Goal: Task Accomplishment & Management: Complete application form

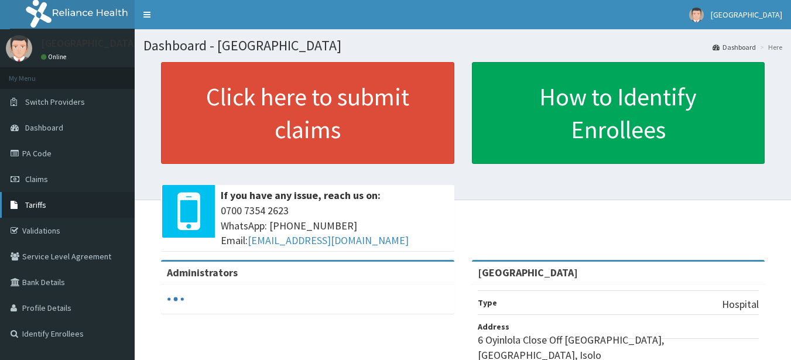
click at [42, 204] on span "Tariffs" at bounding box center [35, 205] width 21 height 11
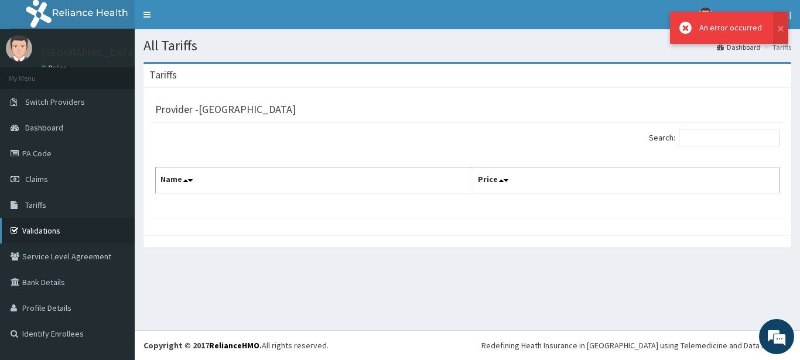
click at [42, 231] on link "Validations" at bounding box center [67, 231] width 135 height 26
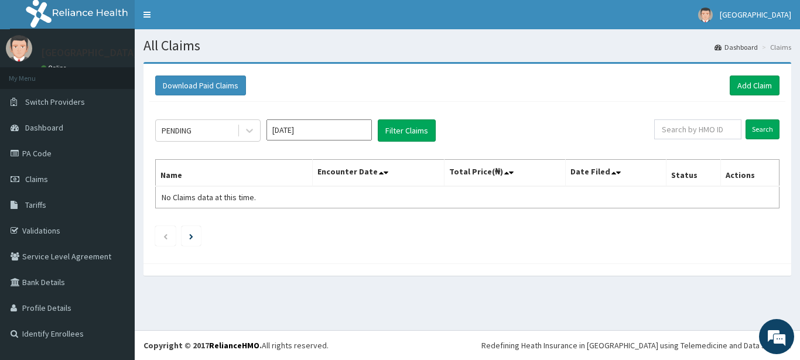
click at [747, 83] on link "Add Claim" at bounding box center [755, 86] width 50 height 20
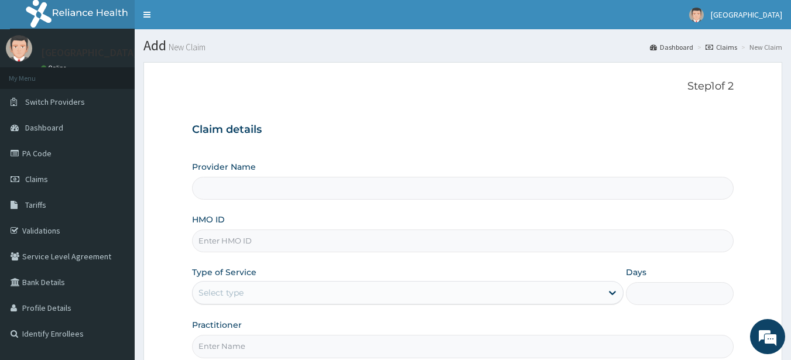
type input "[GEOGRAPHIC_DATA]"
click at [300, 242] on input "HMO ID" at bounding box center [463, 241] width 543 height 23
type input "tmd/10064/a"
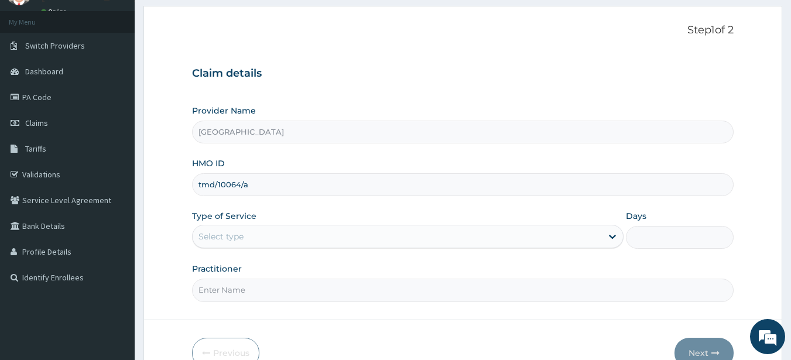
scroll to position [78, 0]
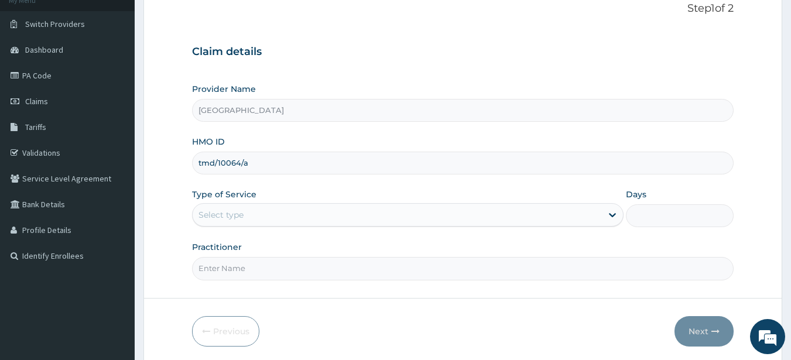
click at [504, 217] on div "Select type" at bounding box center [398, 215] width 410 height 19
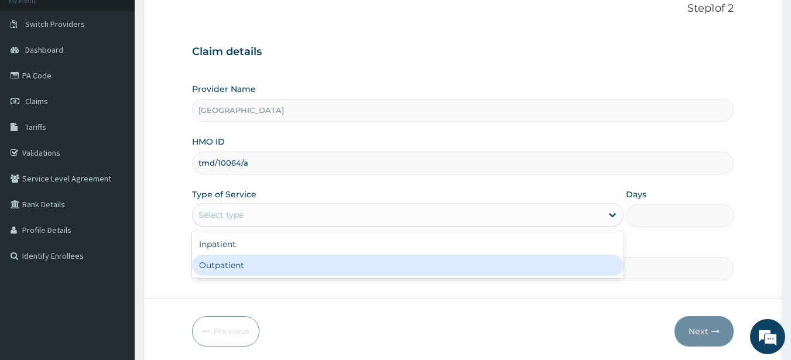
click at [435, 272] on div "Outpatient" at bounding box center [408, 265] width 432 height 21
type input "1"
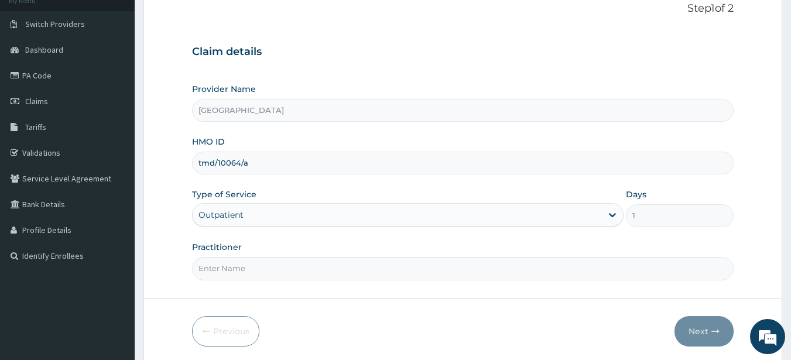
click at [530, 270] on input "Practitioner" at bounding box center [463, 268] width 543 height 23
type input "dr seyi"
click at [696, 320] on button "Next" at bounding box center [704, 331] width 59 height 30
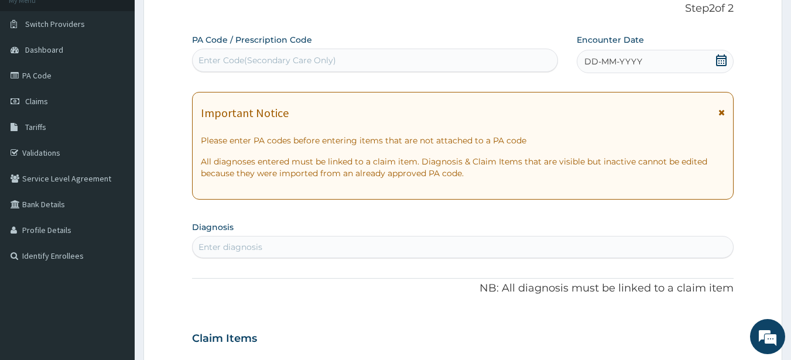
click at [725, 56] on icon at bounding box center [722, 60] width 11 height 12
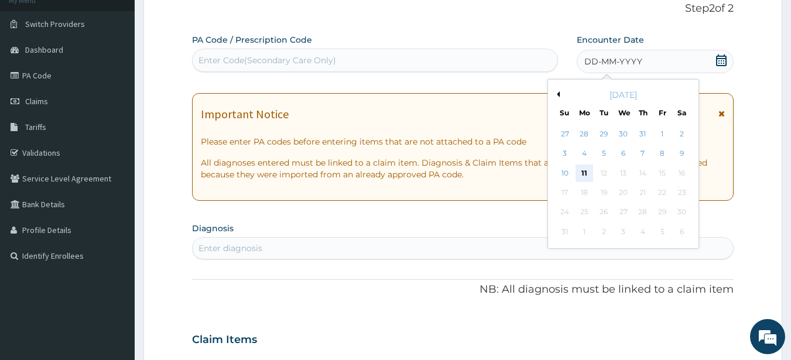
click at [582, 168] on div "11" at bounding box center [585, 174] width 18 height 18
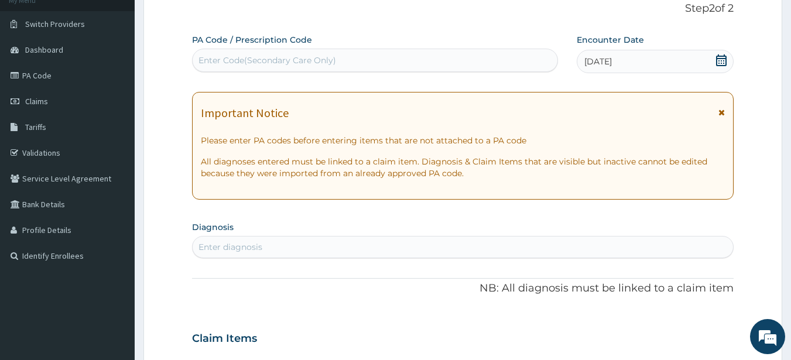
click at [355, 244] on div "Enter diagnosis" at bounding box center [463, 247] width 541 height 19
type input "mala"
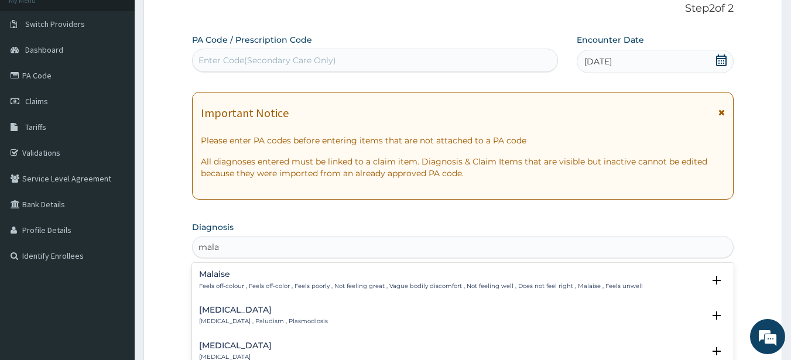
click at [240, 312] on h4 "Malaria" at bounding box center [263, 310] width 129 height 9
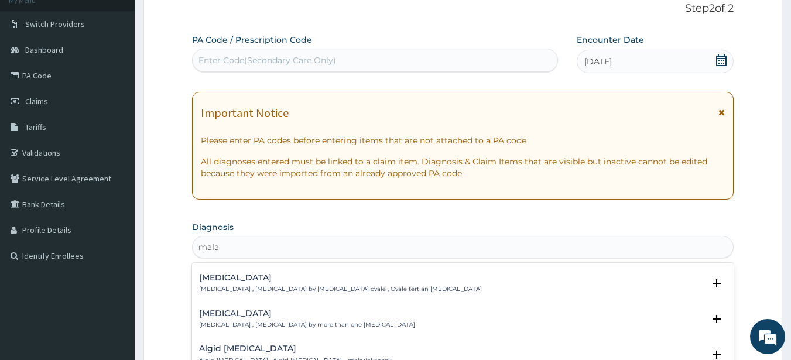
scroll to position [100, 0]
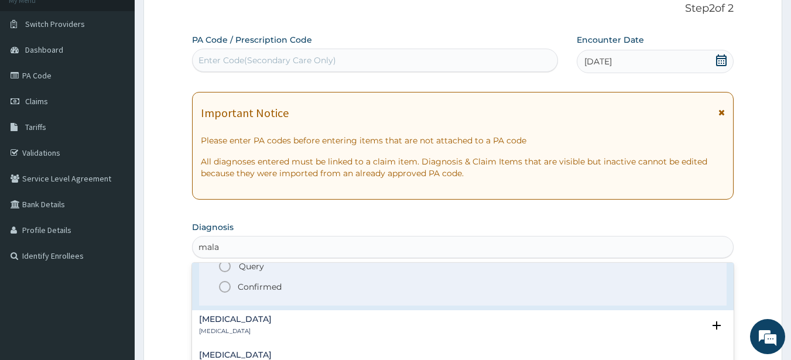
click at [223, 285] on icon "status option filled" at bounding box center [225, 287] width 14 height 14
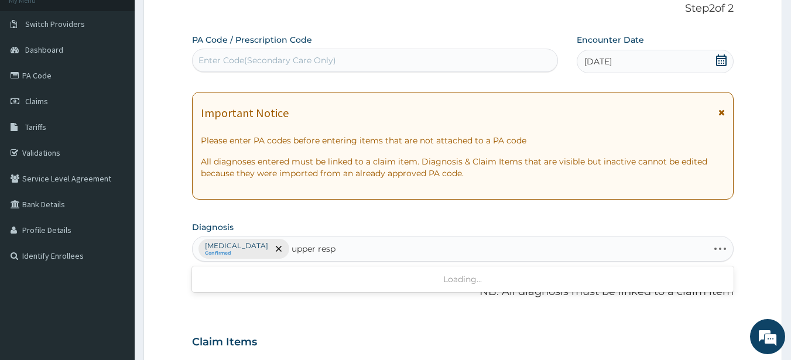
type input "upper respi"
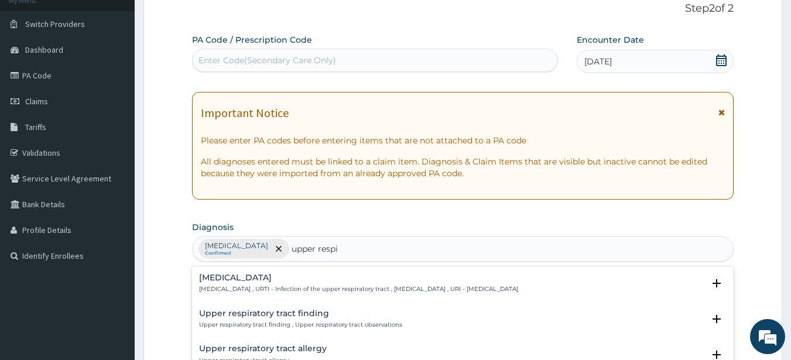
click at [339, 282] on h4 "Upper respiratory infection" at bounding box center [358, 278] width 319 height 9
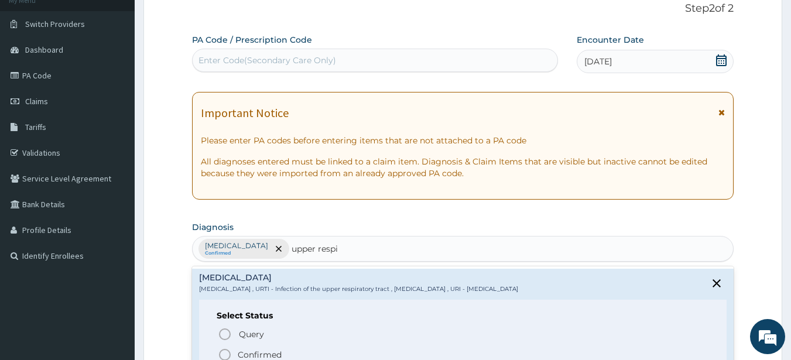
click at [224, 349] on icon "status option filled" at bounding box center [225, 355] width 14 height 14
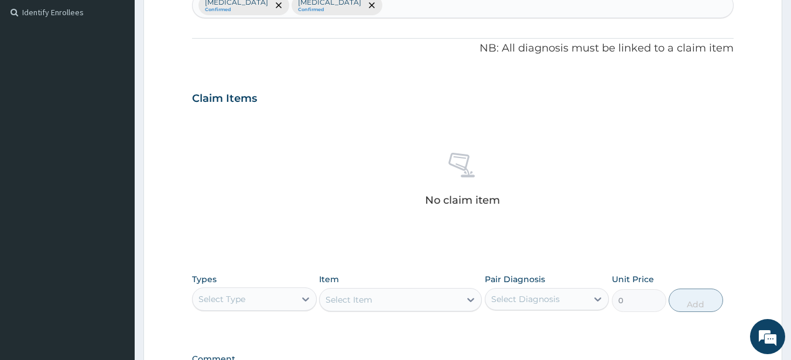
scroll to position [329, 0]
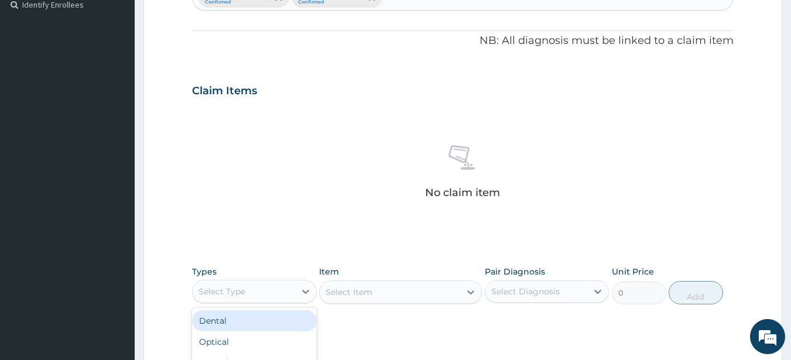
click at [267, 289] on div "Select Type" at bounding box center [244, 291] width 103 height 19
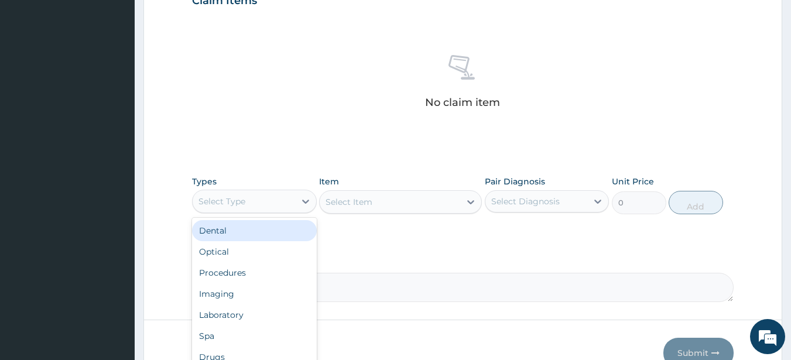
scroll to position [415, 0]
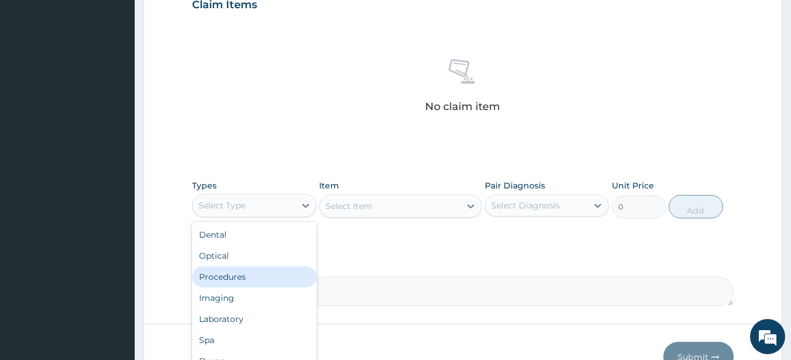
click at [272, 277] on div "Procedures" at bounding box center [254, 277] width 125 height 21
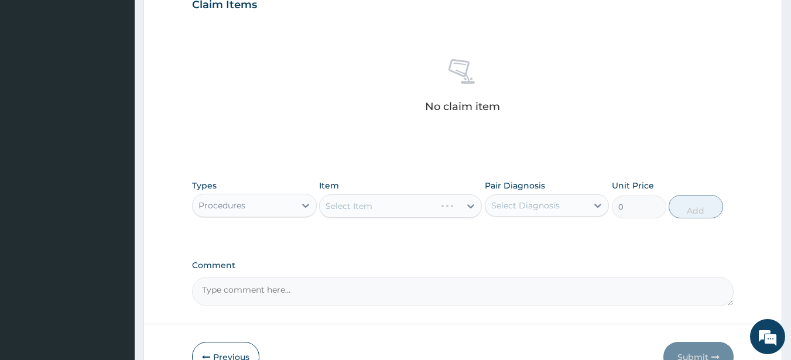
click at [378, 211] on div "Select Item" at bounding box center [400, 206] width 163 height 23
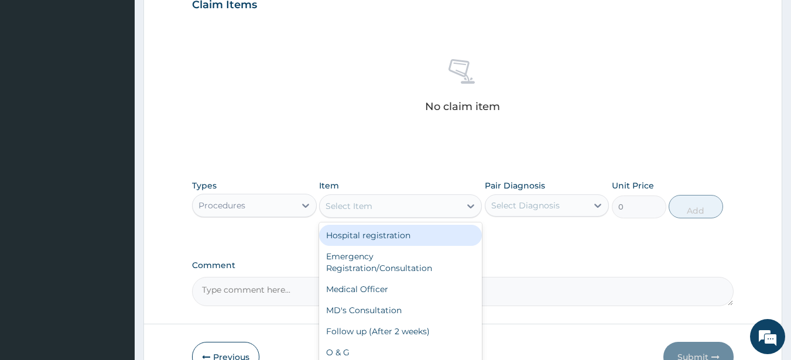
click at [378, 211] on div "Select Item" at bounding box center [390, 206] width 141 height 19
click at [375, 234] on div "Hospital registration" at bounding box center [400, 235] width 163 height 21
type input "2000"
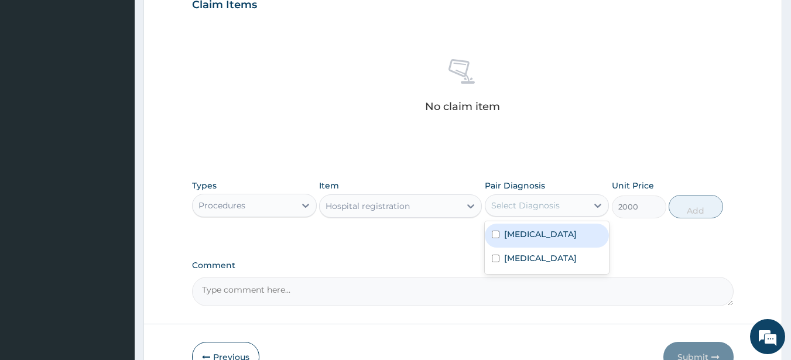
click at [523, 205] on div "Select Diagnosis" at bounding box center [526, 206] width 69 height 12
click at [523, 233] on label "Malaria" at bounding box center [540, 234] width 73 height 12
checkbox input "true"
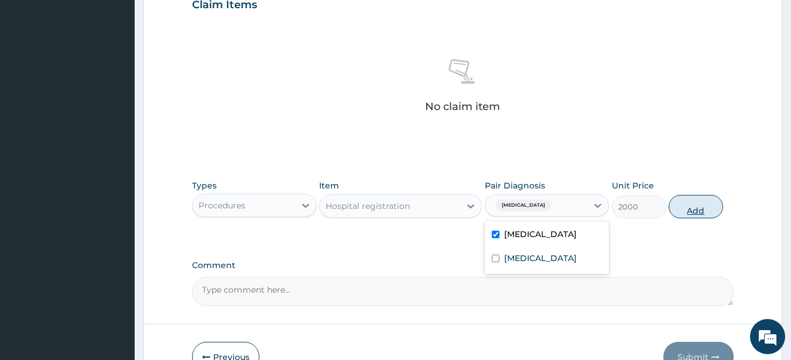
click at [703, 205] on button "Add" at bounding box center [696, 206] width 54 height 23
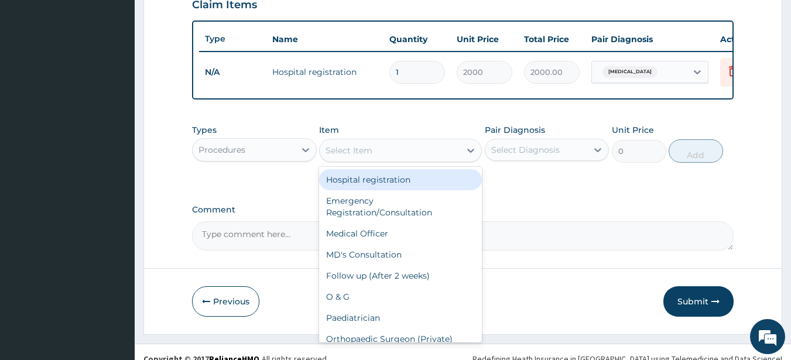
click at [362, 160] on div "Select Item" at bounding box center [390, 150] width 141 height 19
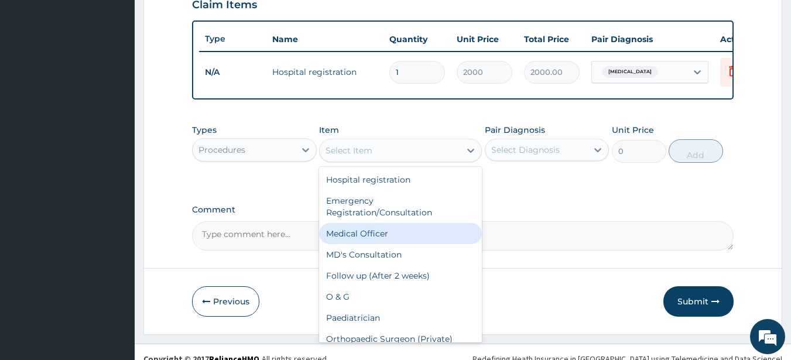
click at [363, 235] on div "Medical Officer" at bounding box center [400, 233] width 163 height 21
type input "3000"
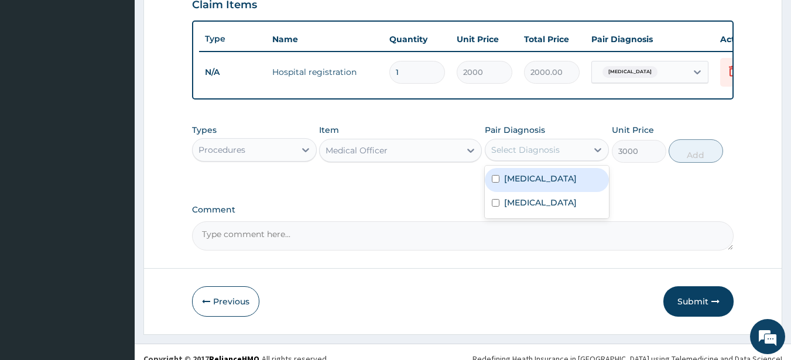
click at [506, 156] on div "Select Diagnosis" at bounding box center [526, 150] width 69 height 12
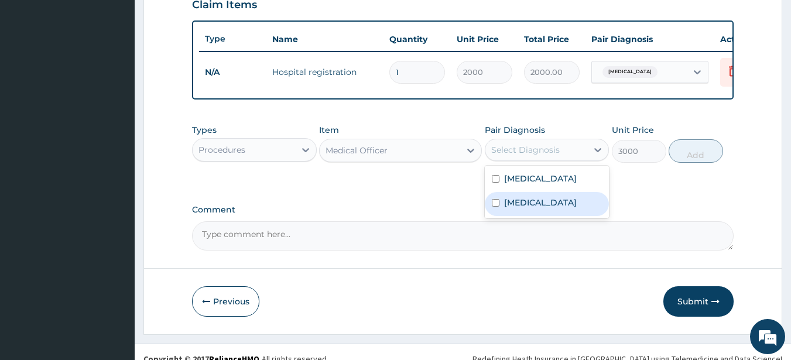
click at [507, 206] on label "Upper respiratory infection" at bounding box center [540, 203] width 73 height 12
checkbox input "true"
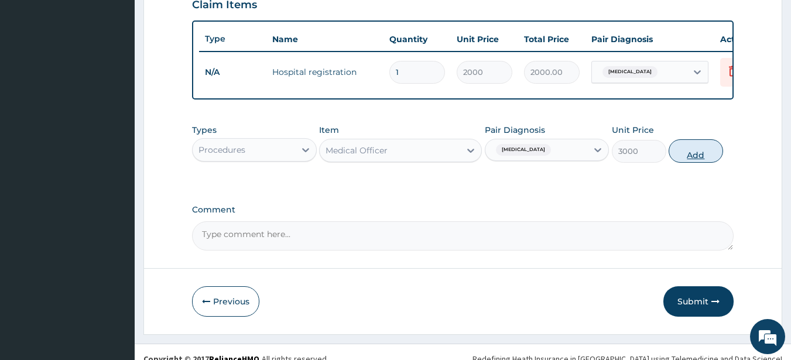
click at [690, 163] on button "Add" at bounding box center [696, 150] width 54 height 23
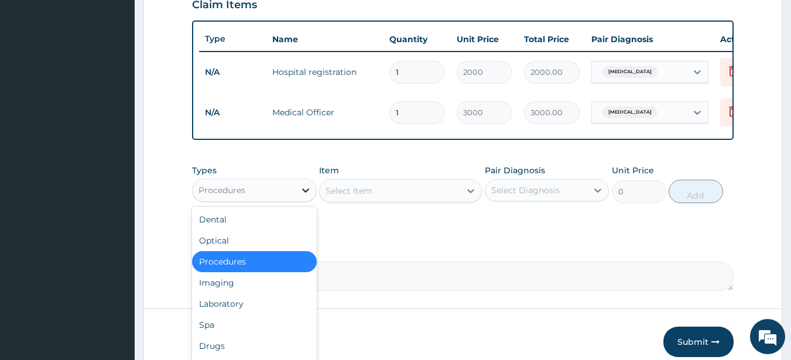
click at [296, 199] on div at bounding box center [305, 190] width 21 height 21
click at [265, 313] on div "Laboratory" at bounding box center [254, 304] width 125 height 21
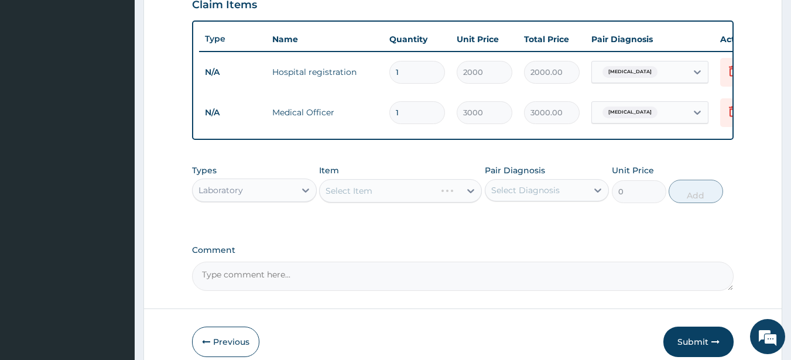
click at [373, 203] on div "Select Item" at bounding box center [400, 190] width 163 height 23
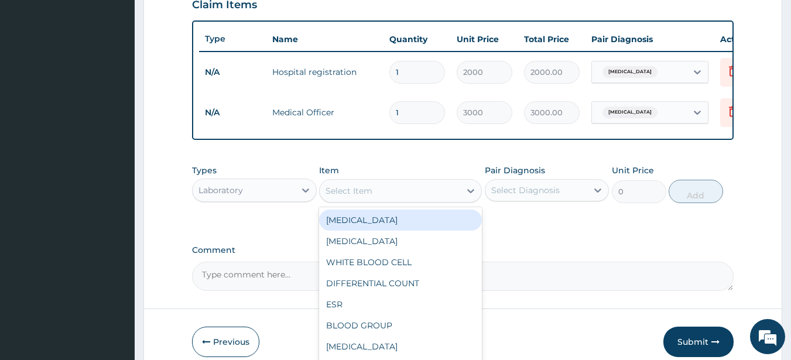
click at [373, 200] on div "Select Item" at bounding box center [390, 191] width 141 height 19
click at [369, 230] on div "FULL BLOOD COUNT" at bounding box center [400, 220] width 163 height 21
type input "4000"
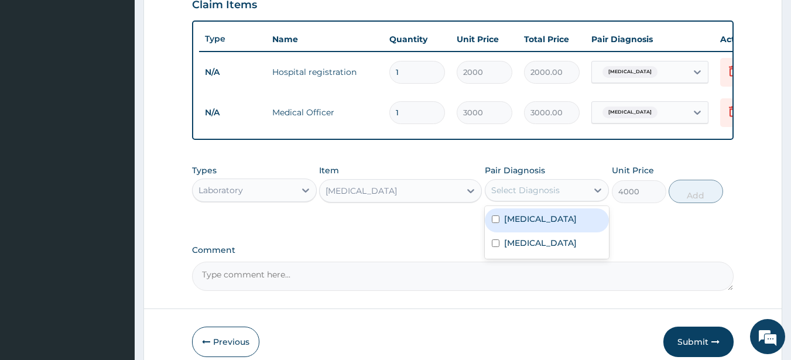
click at [528, 196] on div "Select Diagnosis" at bounding box center [526, 191] width 69 height 12
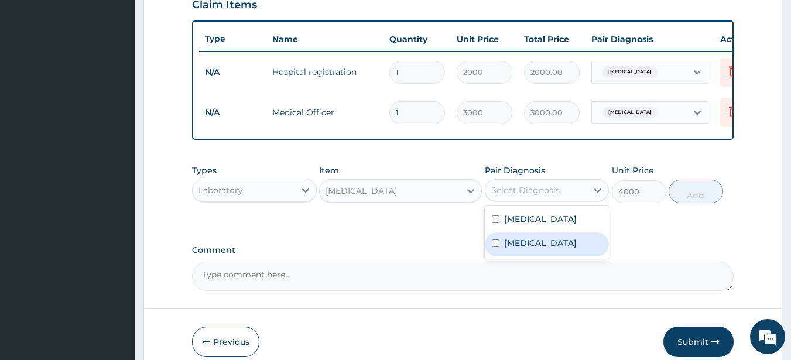
click at [523, 249] on label "Upper respiratory infection" at bounding box center [540, 243] width 73 height 12
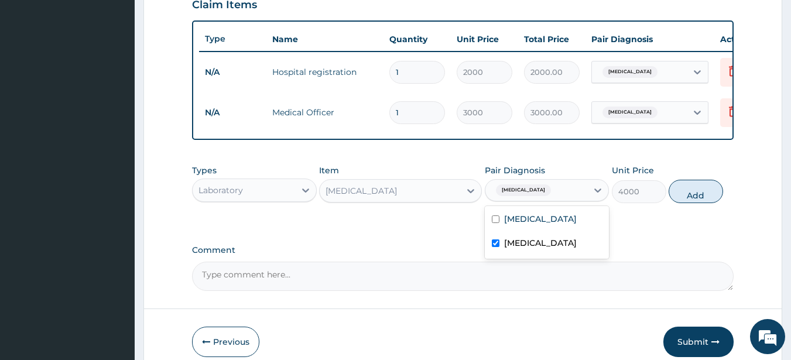
checkbox input "true"
click at [684, 200] on button "Add" at bounding box center [696, 191] width 54 height 23
type input "0"
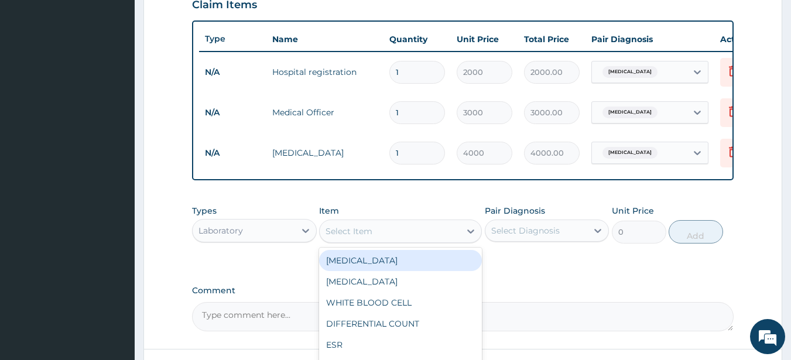
click at [372, 237] on div "Select Item" at bounding box center [349, 232] width 47 height 12
type input "ma"
click at [374, 271] on div "MALARIA PARASITE" at bounding box center [400, 260] width 163 height 21
type input "1650"
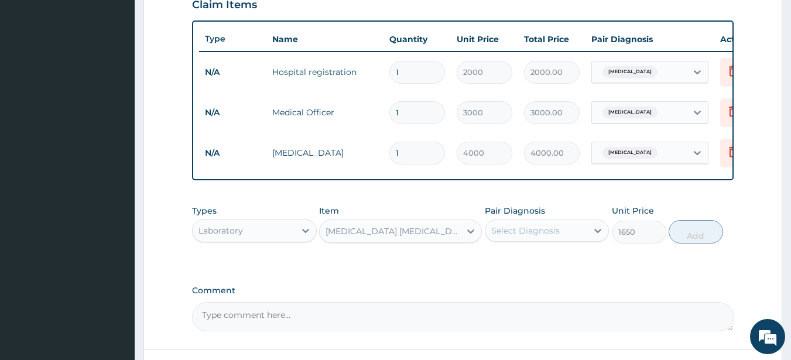
click at [543, 237] on div "Select Diagnosis" at bounding box center [526, 231] width 69 height 12
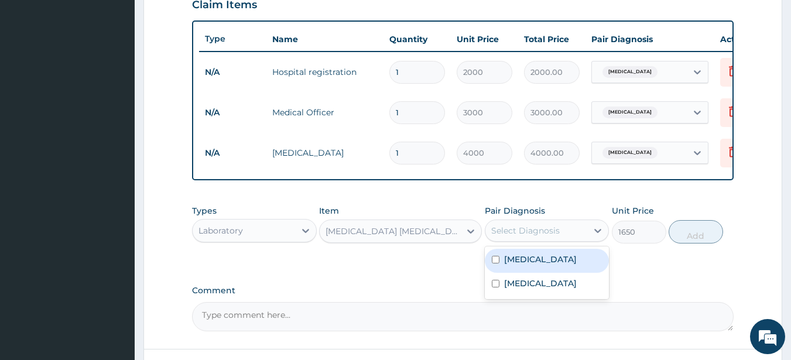
click at [533, 265] on label "Malaria" at bounding box center [540, 260] width 73 height 12
checkbox input "true"
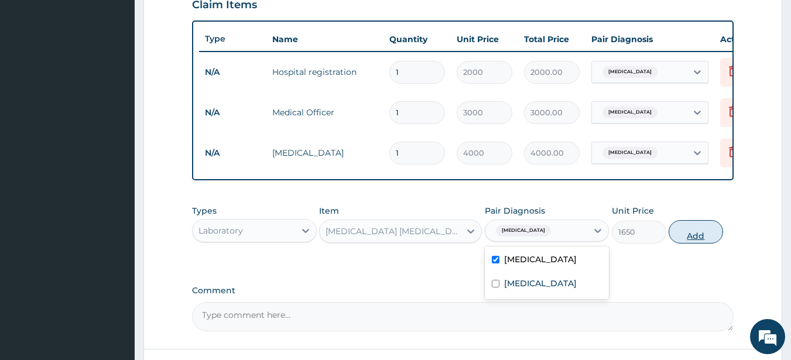
click at [683, 243] on button "Add" at bounding box center [696, 231] width 54 height 23
type input "0"
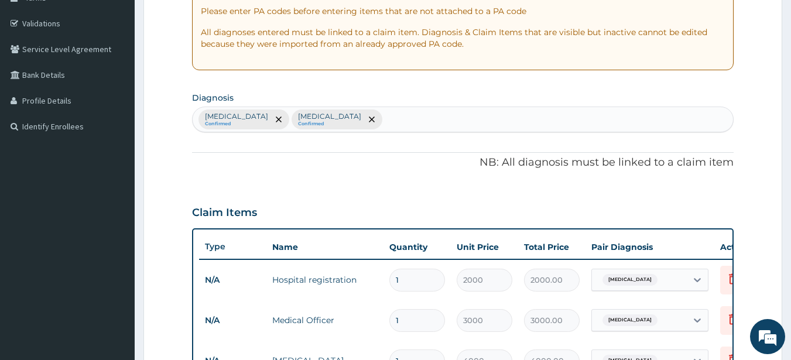
scroll to position [201, 0]
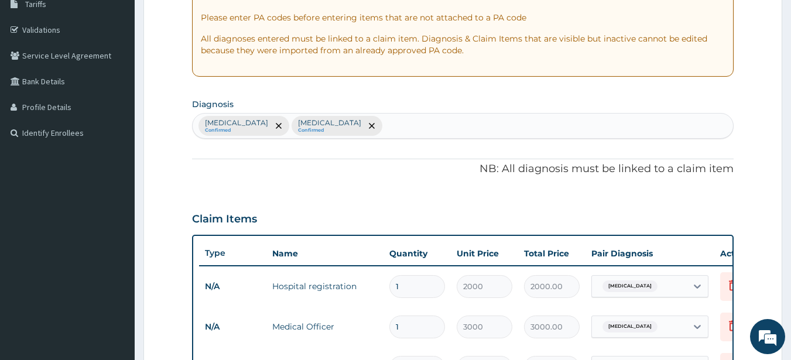
click at [462, 128] on div "Malaria Confirmed Upper respiratory infection Confirmed" at bounding box center [463, 126] width 541 height 25
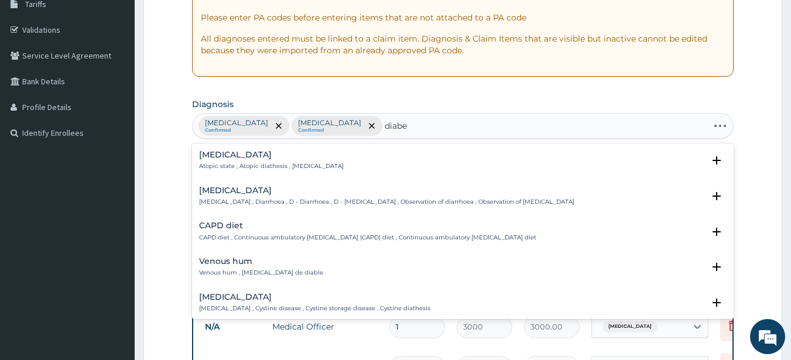
type input "diabet"
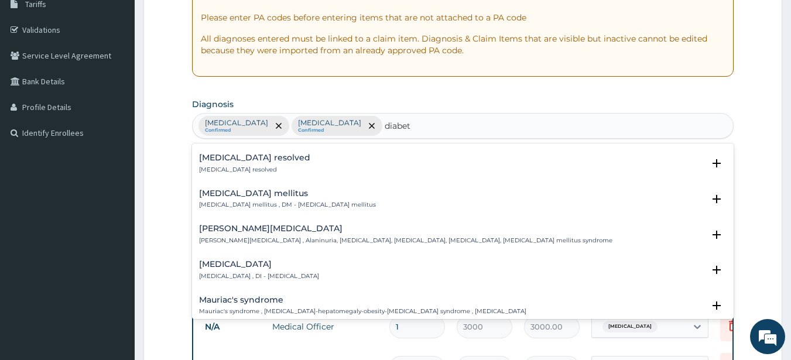
scroll to position [224, 0]
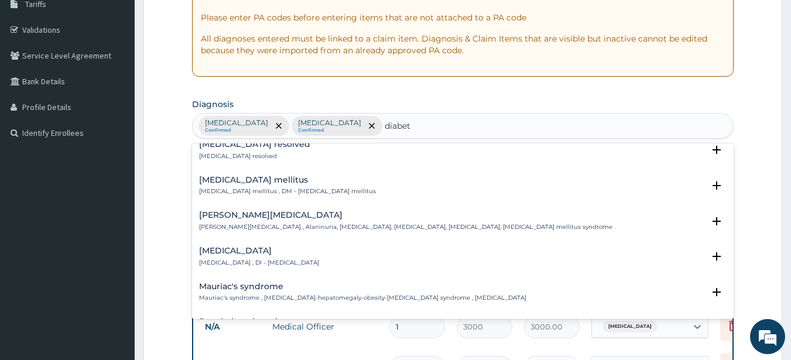
click at [264, 183] on h4 "Diabetes mellitus" at bounding box center [287, 180] width 177 height 9
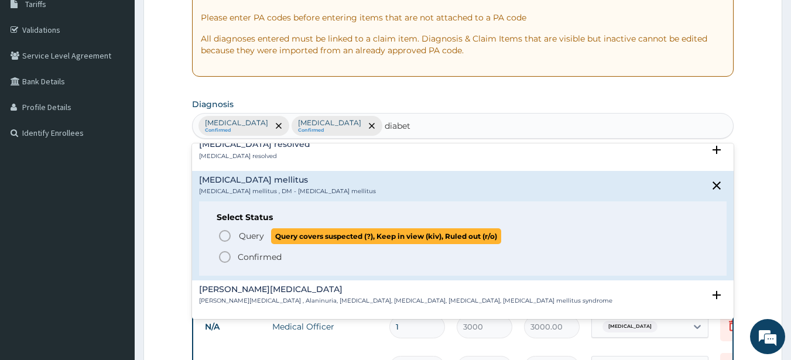
click at [223, 235] on icon "status option query" at bounding box center [225, 236] width 14 height 14
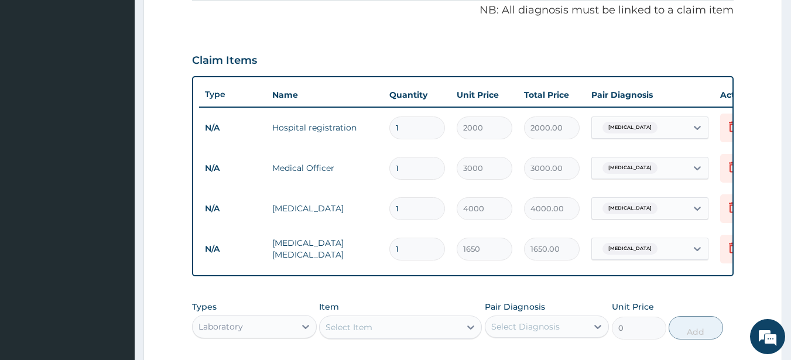
scroll to position [428, 0]
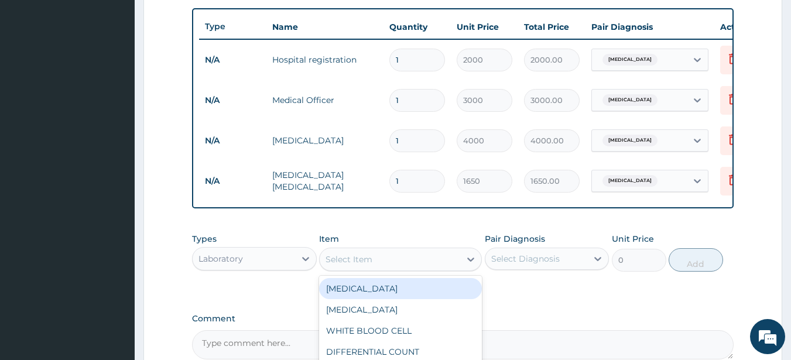
click at [415, 269] on div "Select Item" at bounding box center [390, 259] width 141 height 19
type input "r"
type input "fbs"
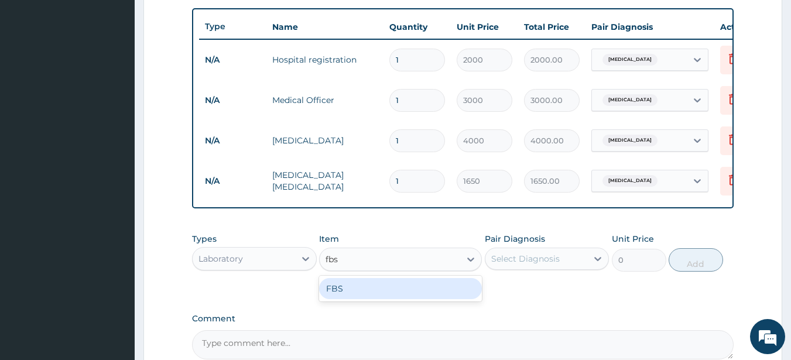
click at [407, 299] on div "FBS" at bounding box center [400, 288] width 163 height 21
type input "1300"
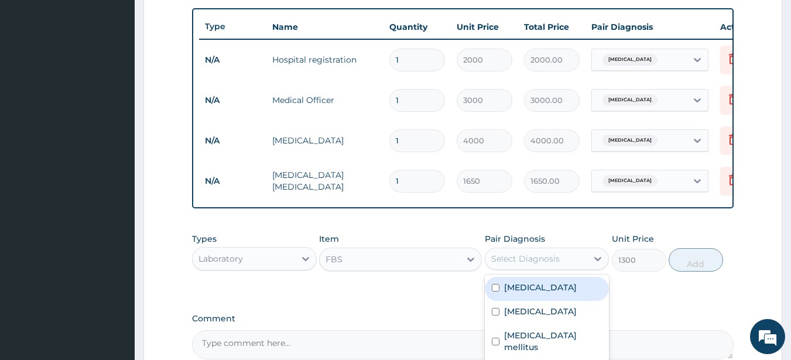
click at [535, 265] on div "Select Diagnosis" at bounding box center [526, 259] width 69 height 12
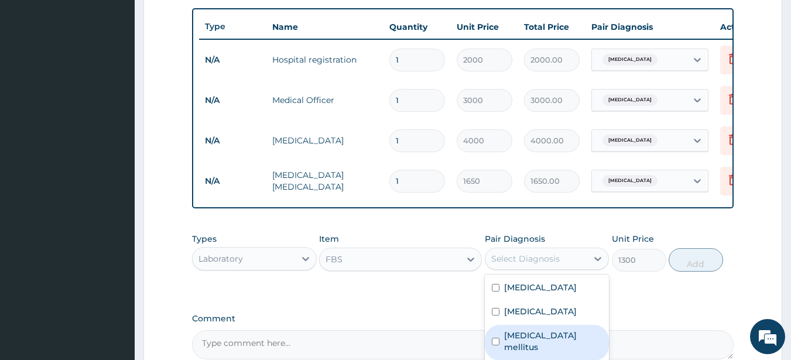
click at [540, 352] on label "Diabetes mellitus" at bounding box center [553, 341] width 98 height 23
checkbox input "true"
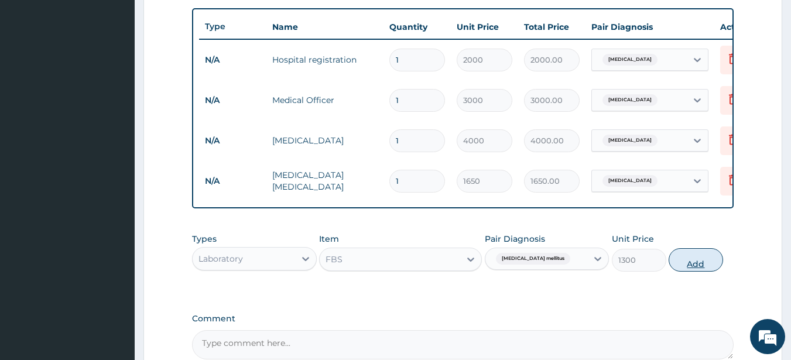
click at [687, 267] on button "Add" at bounding box center [696, 259] width 54 height 23
type input "0"
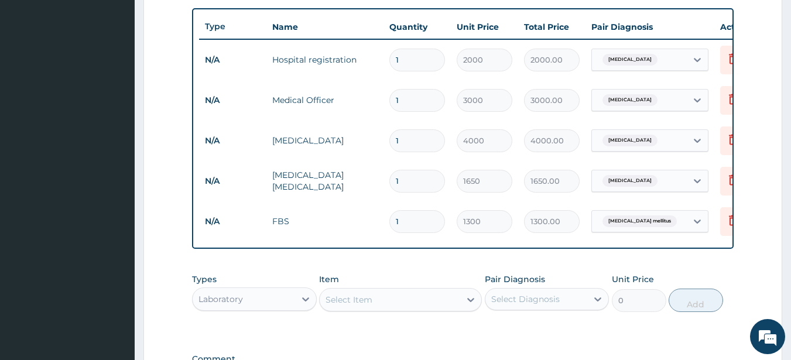
scroll to position [499, 0]
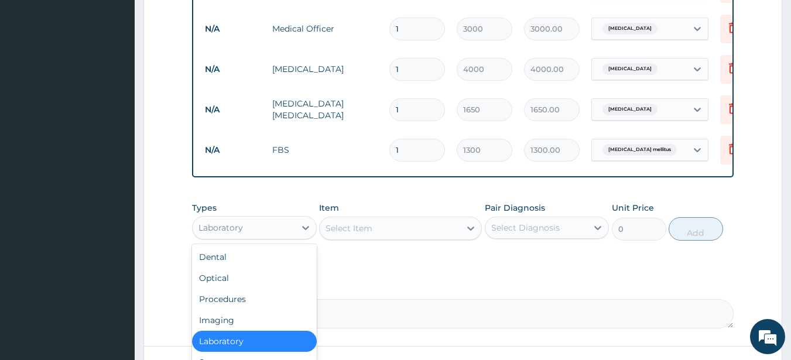
click at [274, 234] on div "Laboratory" at bounding box center [244, 228] width 103 height 19
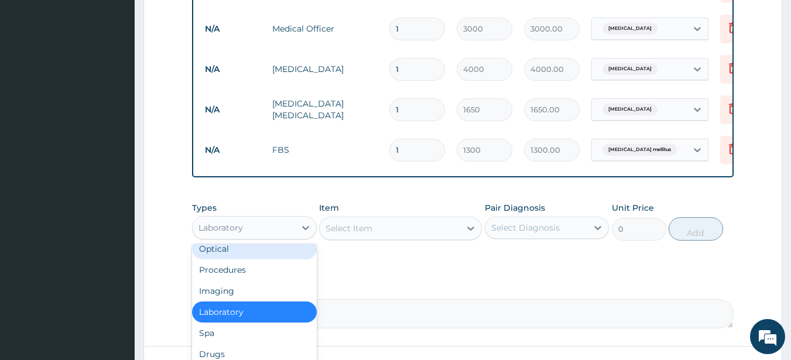
scroll to position [40, 0]
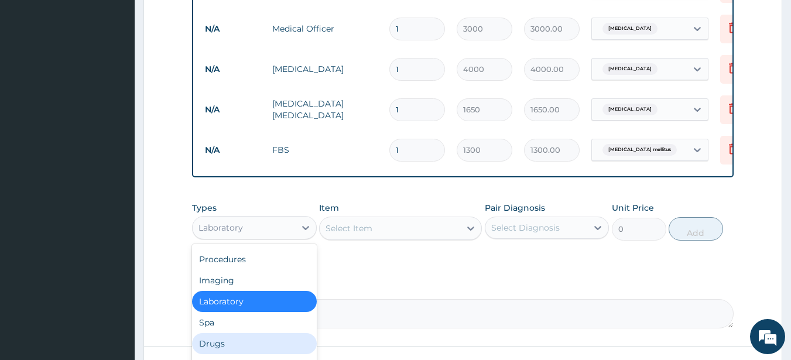
click at [273, 349] on div "Drugs" at bounding box center [254, 343] width 125 height 21
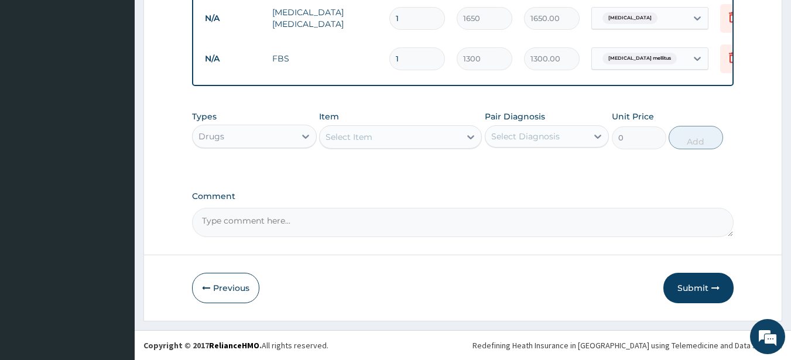
scroll to position [597, 0]
click at [400, 144] on div "Select Item" at bounding box center [390, 137] width 141 height 19
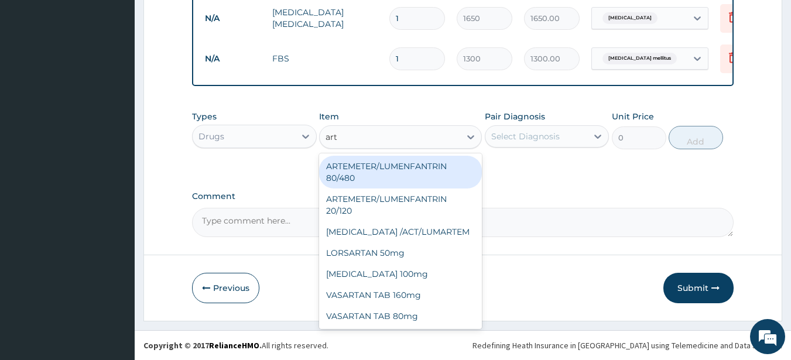
type input "arte"
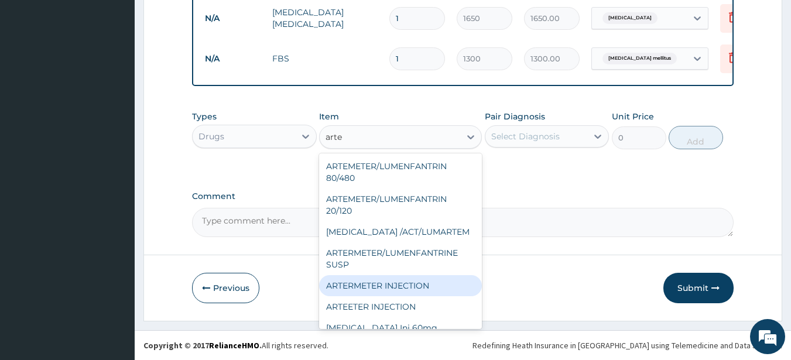
click at [388, 289] on div "ARTERMETER INJECTION" at bounding box center [400, 285] width 163 height 21
type input "860"
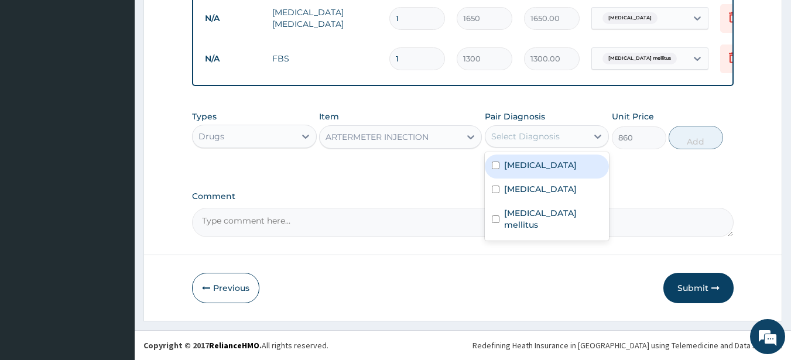
click at [534, 142] on div "Select Diagnosis" at bounding box center [526, 137] width 69 height 12
click at [527, 173] on div "Malaria" at bounding box center [547, 167] width 125 height 24
checkbox input "true"
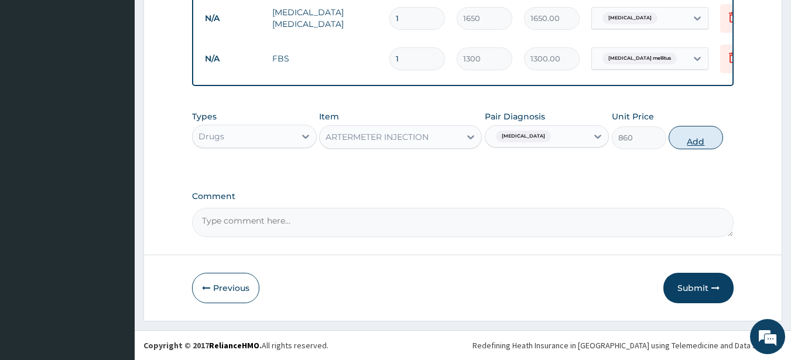
click at [678, 142] on button "Add" at bounding box center [696, 137] width 54 height 23
type input "0"
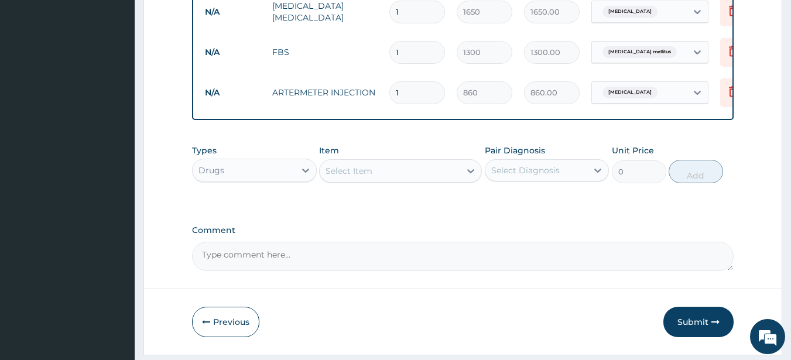
type input "0.00"
type input "6"
type input "5160.00"
type input "6"
click at [384, 180] on div "Select Item" at bounding box center [390, 171] width 141 height 19
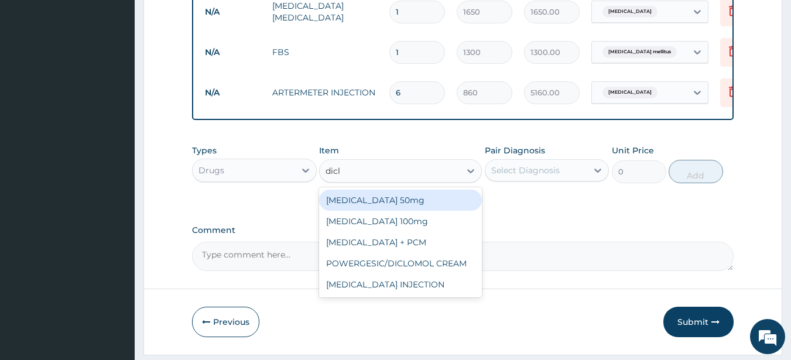
type input "diclo"
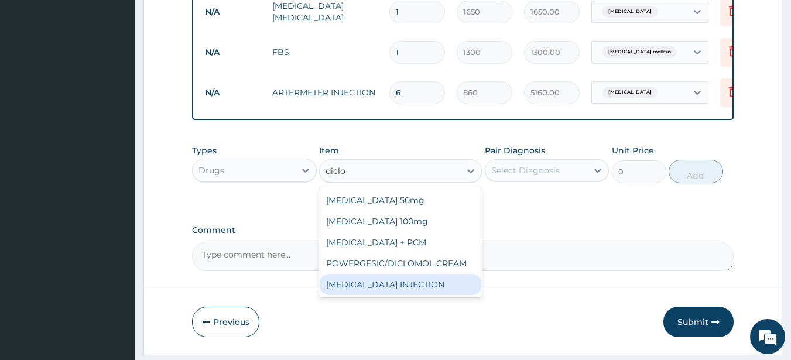
click at [392, 295] on div "DICLOFENAC INJECTION" at bounding box center [400, 284] width 163 height 21
type input "550"
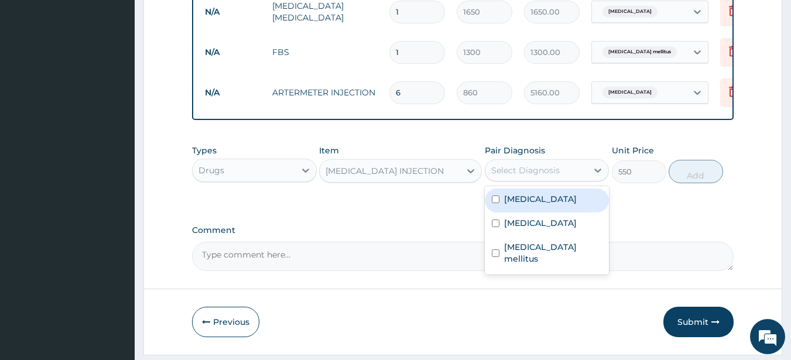
click at [527, 176] on div "Select Diagnosis" at bounding box center [526, 171] width 69 height 12
click at [522, 213] on div "Malaria" at bounding box center [547, 201] width 125 height 24
checkbox input "true"
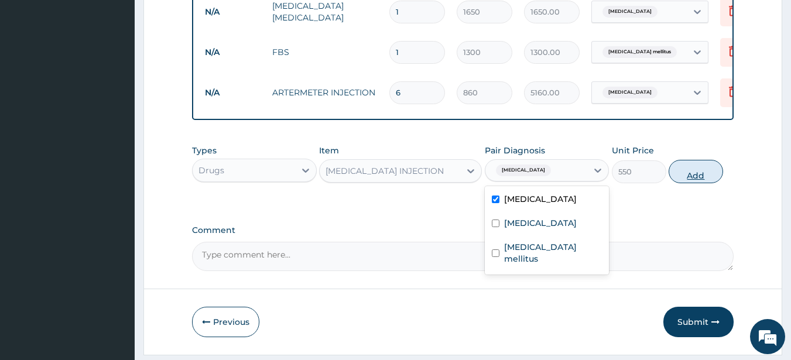
click at [690, 183] on button "Add" at bounding box center [696, 171] width 54 height 23
type input "0"
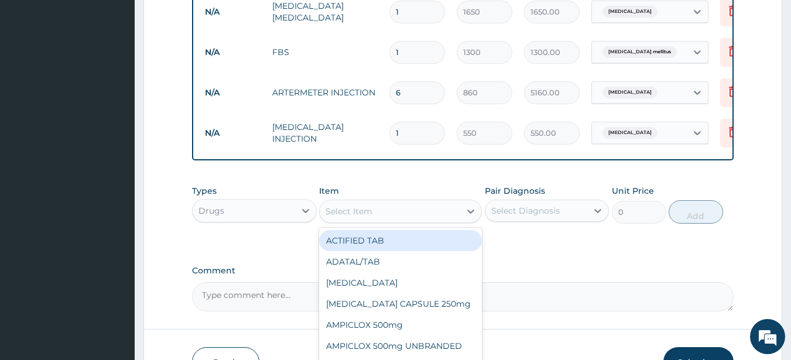
click at [367, 215] on div "Select Item" at bounding box center [349, 212] width 47 height 12
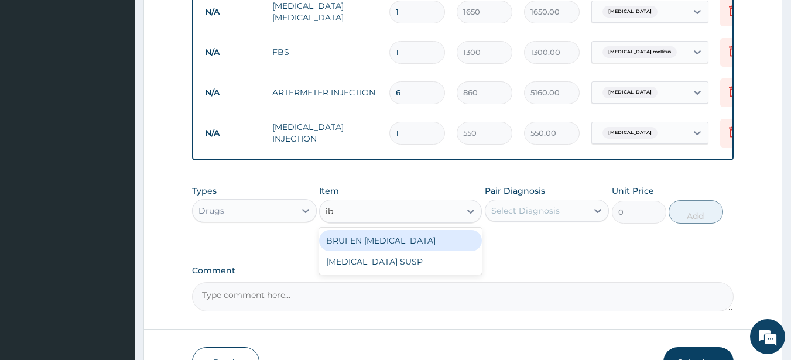
type input "ibu"
click at [379, 251] on div "BRUFEN IBUPROFEN" at bounding box center [400, 240] width 163 height 21
type input "75"
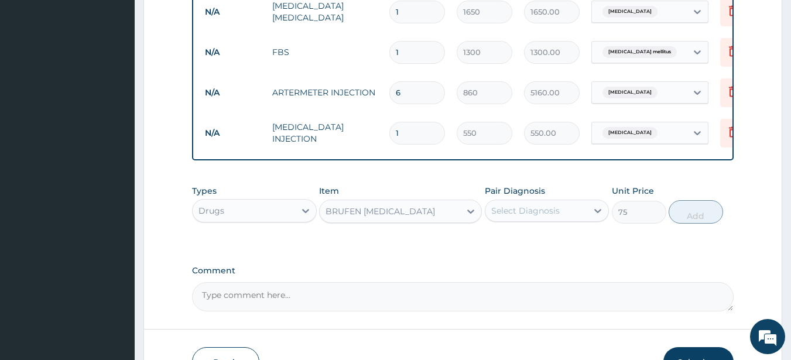
click at [509, 217] on div "Select Diagnosis" at bounding box center [526, 211] width 69 height 12
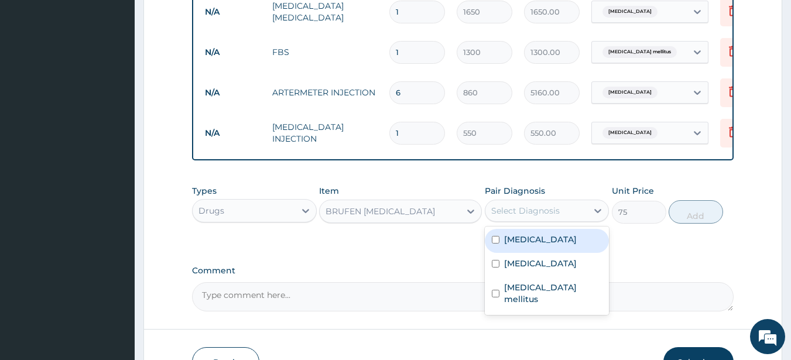
drag, startPoint x: 530, startPoint y: 257, endPoint x: 536, endPoint y: 252, distance: 8.0
click at [536, 252] on div "Malaria" at bounding box center [547, 241] width 125 height 24
checkbox input "true"
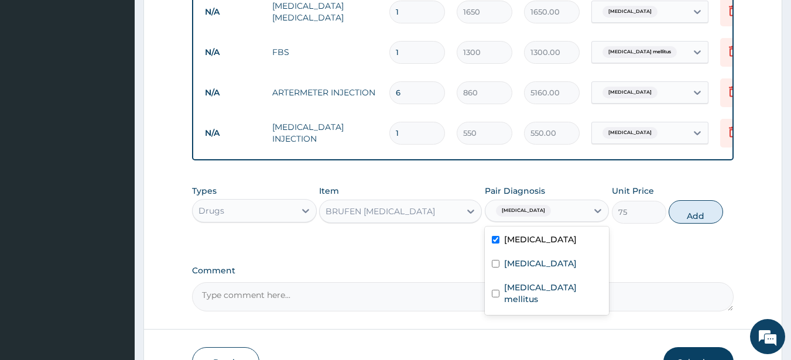
click at [691, 224] on button "Add" at bounding box center [696, 211] width 54 height 23
type input "0"
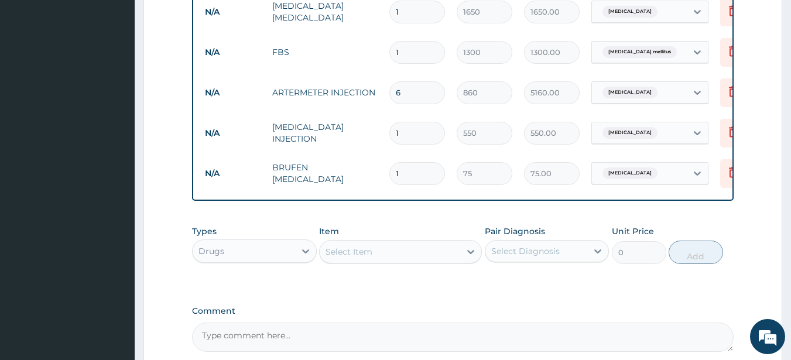
click at [420, 175] on input "1" at bounding box center [418, 173] width 56 height 23
type input "10"
type input "750.00"
type input "10"
click at [352, 258] on div "Select Item" at bounding box center [349, 252] width 47 height 12
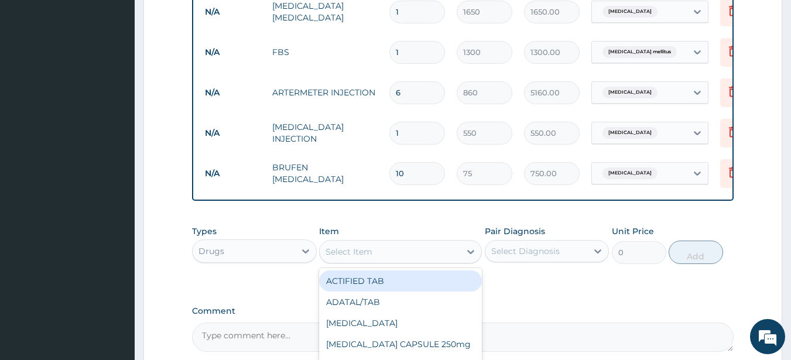
type input "c"
type input "amo"
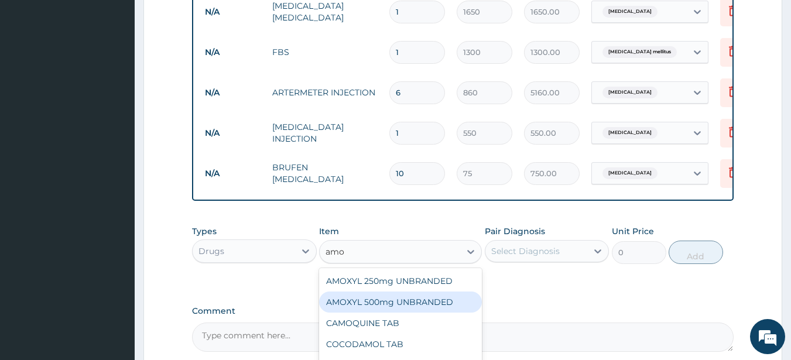
click at [356, 307] on div "AMOXYL 500mg UNBRANDED" at bounding box center [400, 302] width 163 height 21
type input "54"
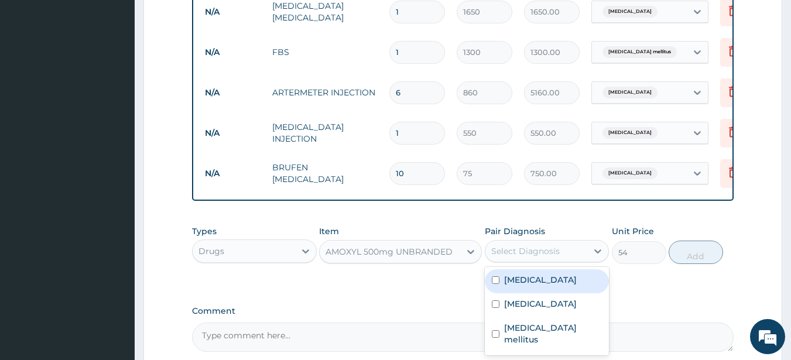
click at [526, 257] on div "Select Diagnosis" at bounding box center [526, 251] width 69 height 12
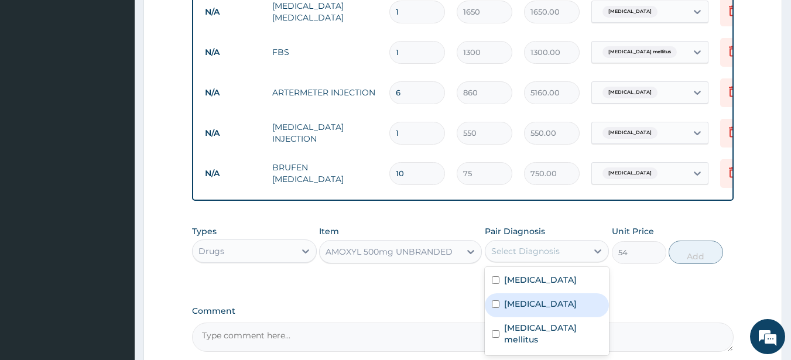
click at [528, 310] on label "Upper respiratory infection" at bounding box center [540, 304] width 73 height 12
checkbox input "true"
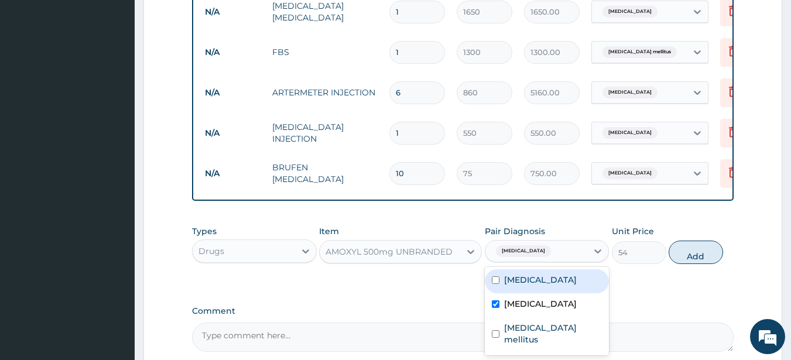
click at [701, 255] on button "Add" at bounding box center [696, 252] width 54 height 23
type input "0"
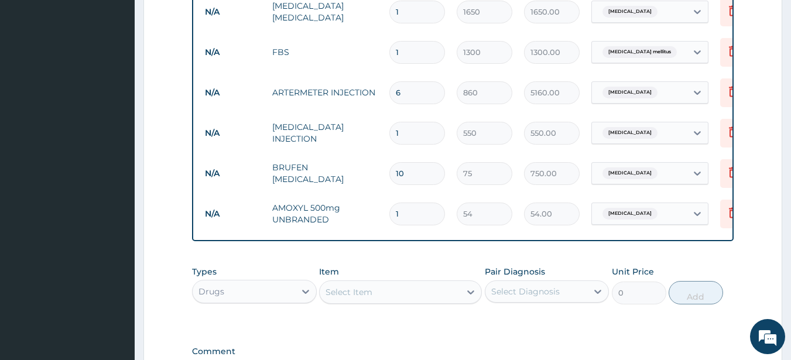
type input "15"
type input "810.00"
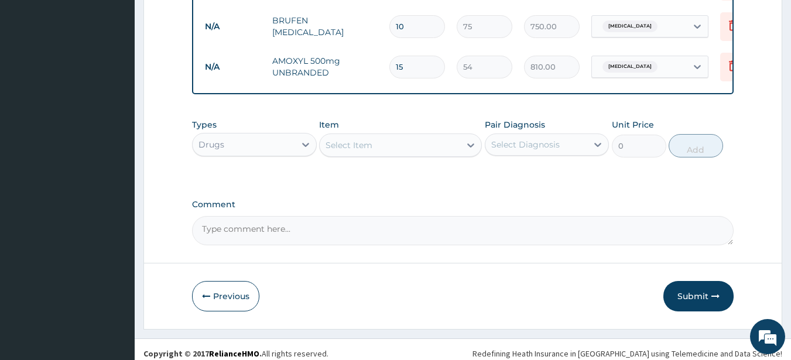
scroll to position [761, 0]
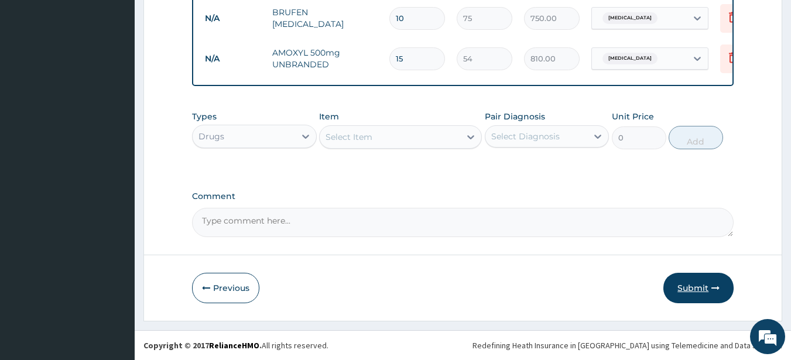
type input "15"
click at [692, 284] on button "Submit" at bounding box center [699, 288] width 70 height 30
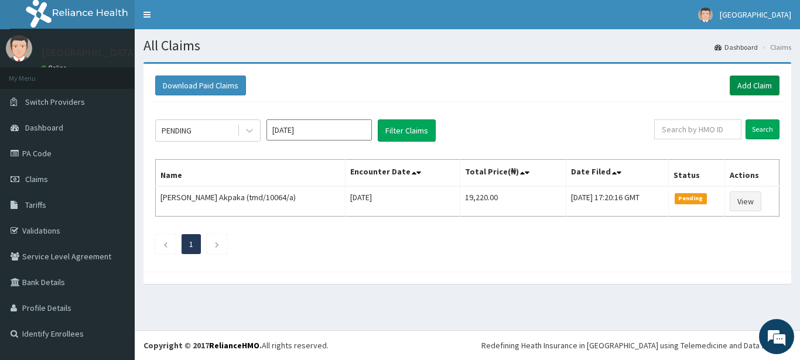
click at [750, 85] on link "Add Claim" at bounding box center [755, 86] width 50 height 20
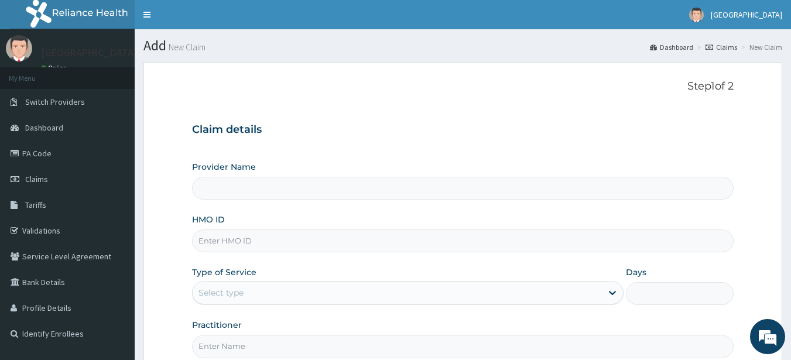
type input "[GEOGRAPHIC_DATA]"
click at [346, 245] on input "HMO ID" at bounding box center [463, 241] width 543 height 23
type input "AGO/10276/B"
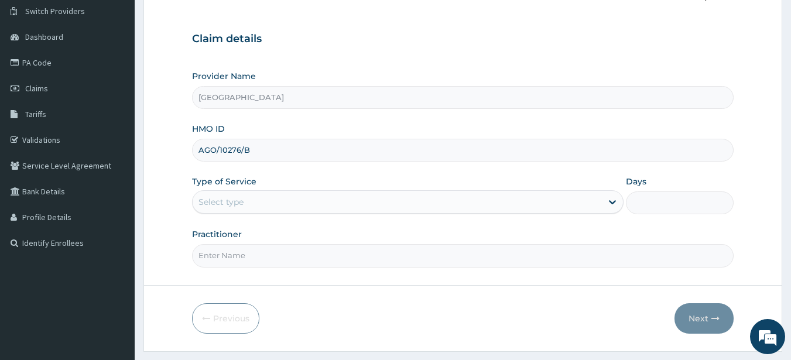
scroll to position [90, 0]
click at [462, 199] on div "Select type" at bounding box center [398, 203] width 410 height 19
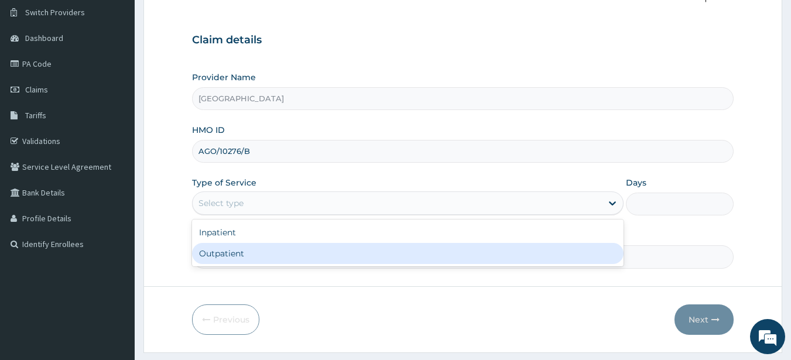
click at [395, 248] on div "Outpatient" at bounding box center [408, 253] width 432 height 21
type input "1"
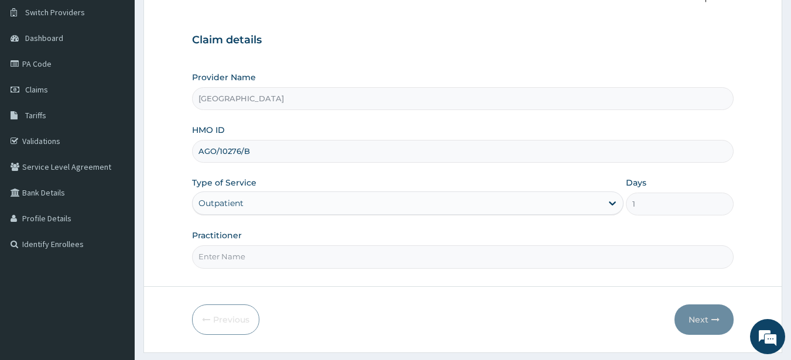
drag, startPoint x: 541, startPoint y: 281, endPoint x: 527, endPoint y: 267, distance: 19.1
click at [536, 273] on form "Step 1 of 2 Claim details Provider Name Ago Medical Centre HMO ID AGO/10276/B T…" at bounding box center [463, 162] width 639 height 380
click at [520, 261] on input "Practitioner" at bounding box center [463, 256] width 543 height 23
type input "dr seyi"
click at [715, 318] on icon "button" at bounding box center [716, 320] width 8 height 8
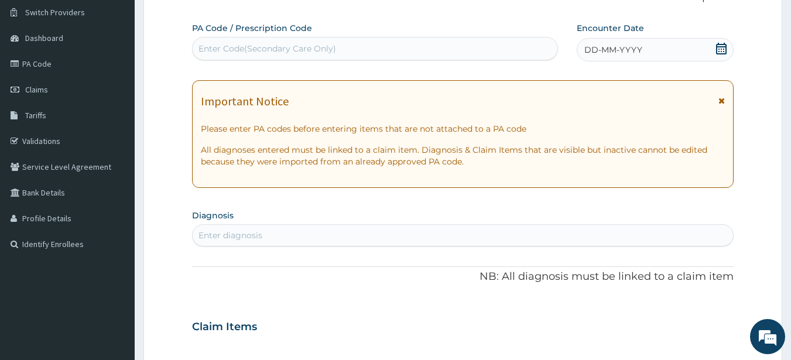
click at [472, 53] on div "Enter Code(Secondary Care Only)" at bounding box center [376, 48] width 366 height 19
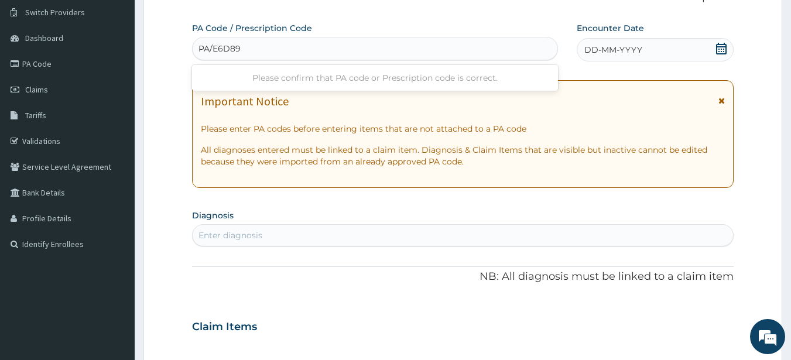
type input "PA/E6D894"
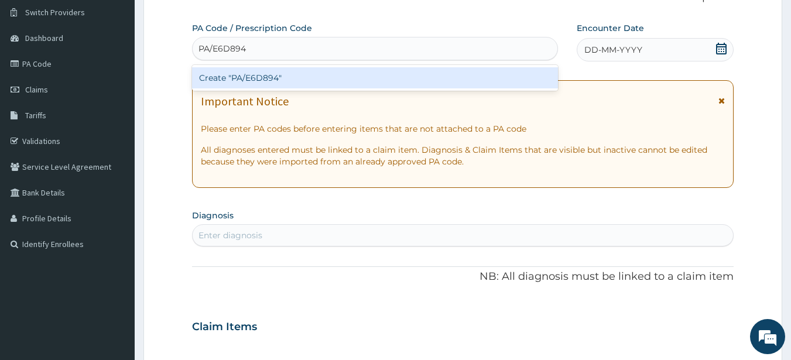
click at [436, 76] on div "Create "PA/E6D894"" at bounding box center [375, 77] width 367 height 21
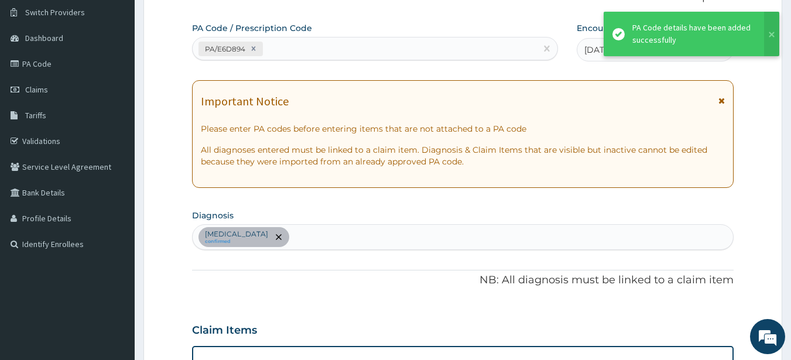
scroll to position [348, 0]
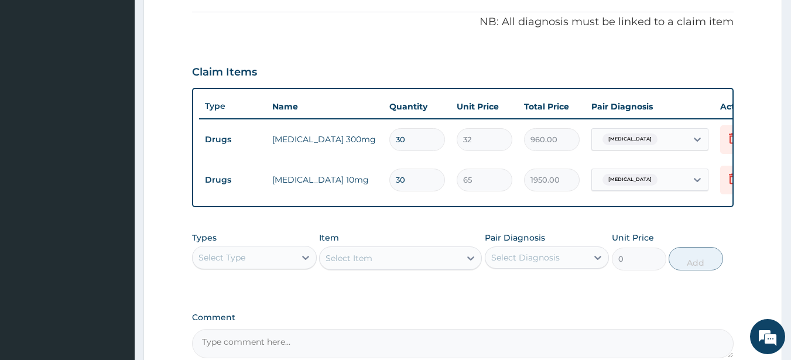
click at [397, 261] on div "Select Item" at bounding box center [400, 258] width 163 height 23
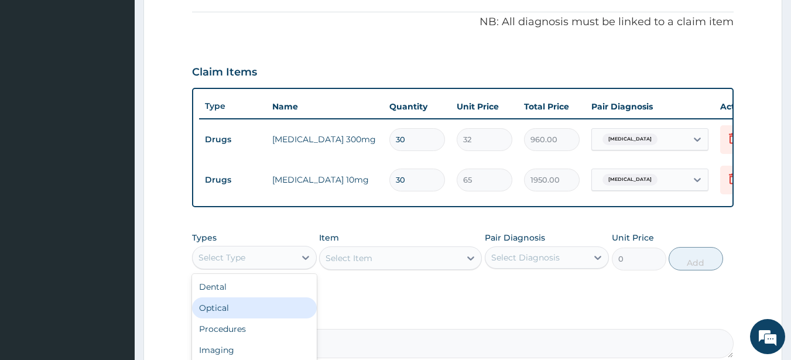
drag, startPoint x: 280, startPoint y: 267, endPoint x: 510, endPoint y: 257, distance: 229.9
click at [510, 257] on div "Types option Optical focused, 2 of 10. 10 results available. Use Up and Down to…" at bounding box center [463, 251] width 543 height 50
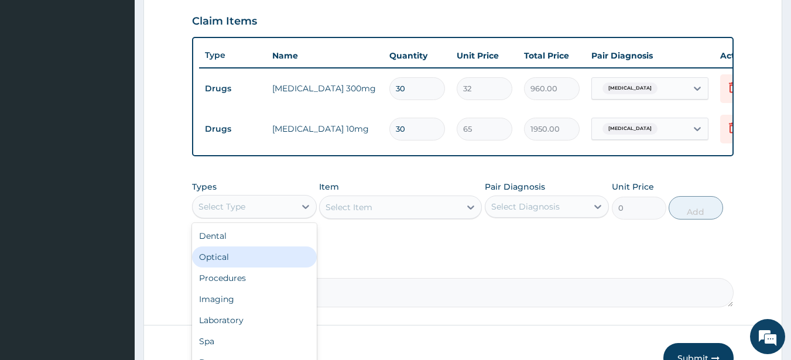
scroll to position [427, 0]
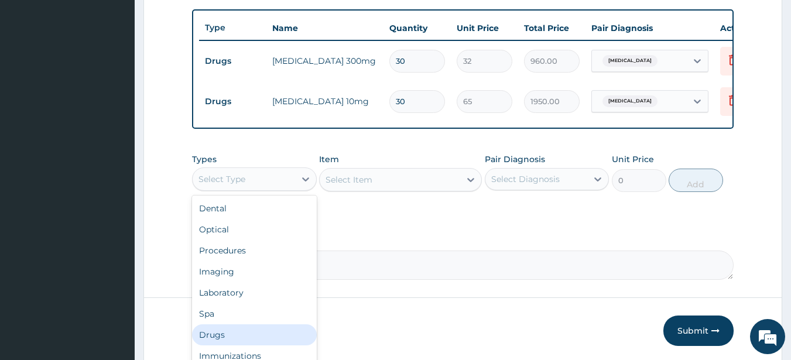
click at [250, 346] on div "Drugs" at bounding box center [254, 335] width 125 height 21
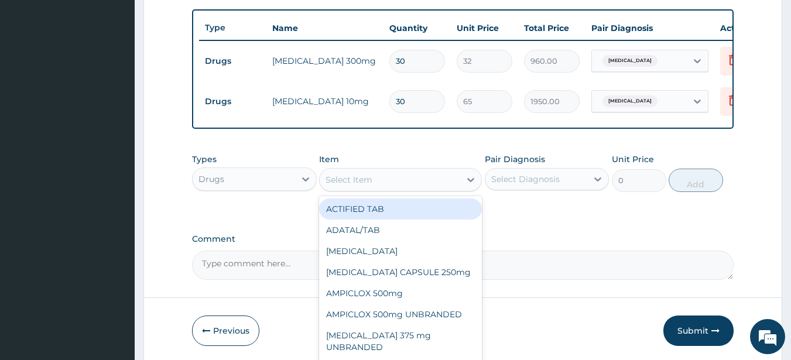
click at [383, 189] on div "Select Item" at bounding box center [390, 179] width 141 height 19
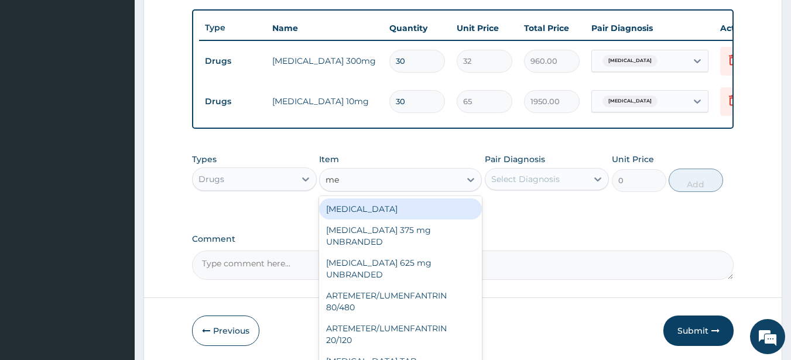
type input "m"
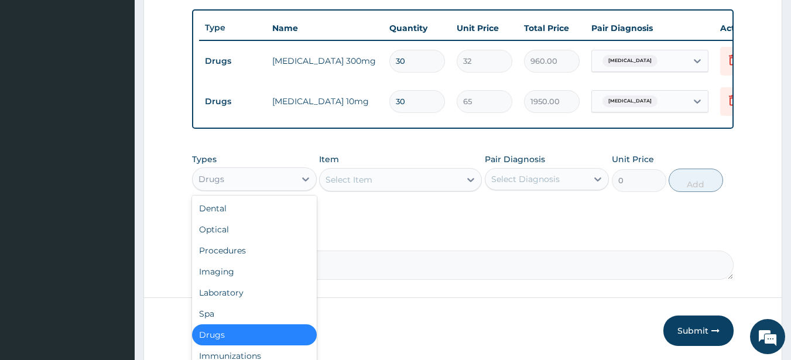
click at [266, 189] on div "Drugs" at bounding box center [244, 179] width 103 height 19
click at [253, 254] on div "Procedures" at bounding box center [254, 250] width 125 height 21
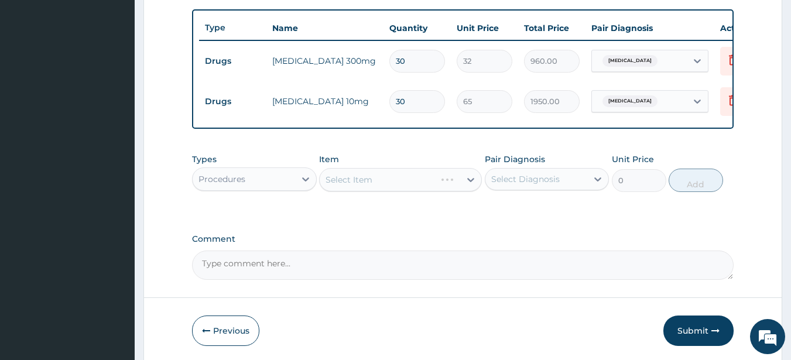
click at [365, 189] on div "Select Item" at bounding box center [400, 179] width 163 height 23
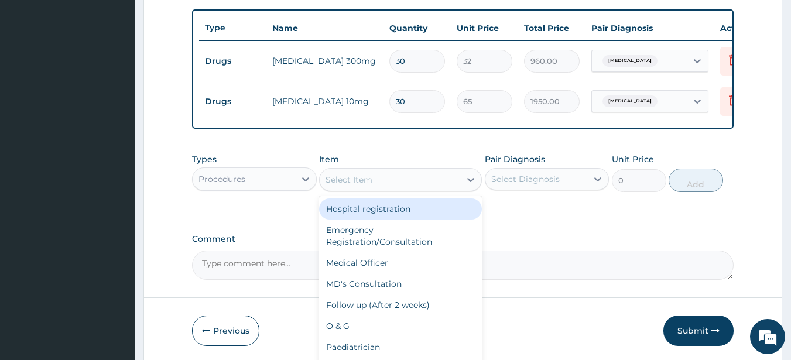
click at [365, 186] on div "Select Item" at bounding box center [349, 180] width 47 height 12
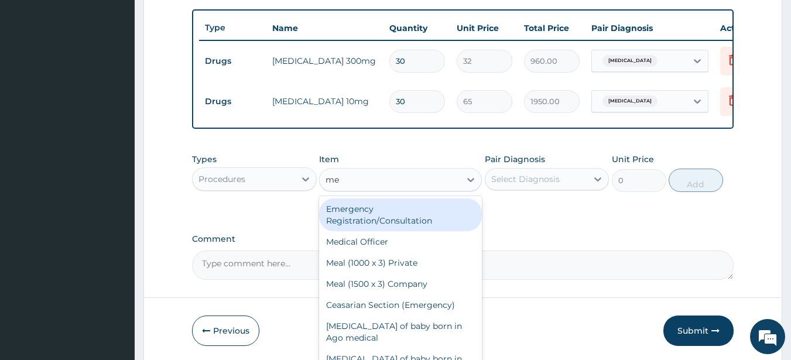
type input "med"
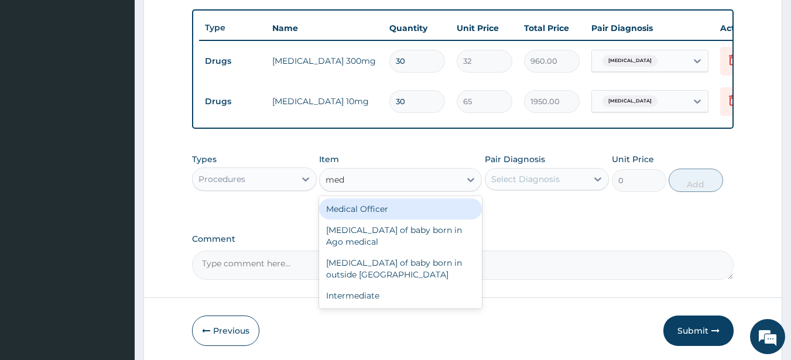
click at [371, 217] on div "Medical Officer" at bounding box center [400, 209] width 163 height 21
type input "3000"
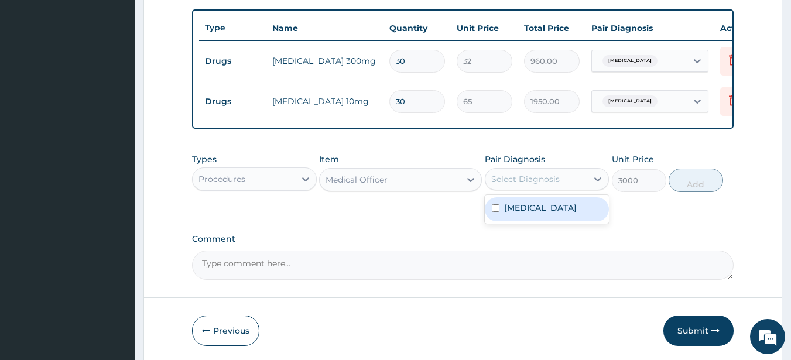
click at [509, 185] on div "Select Diagnosis" at bounding box center [526, 179] width 69 height 12
click at [516, 214] on label "Essential hypertension" at bounding box center [540, 208] width 73 height 12
checkbox input "true"
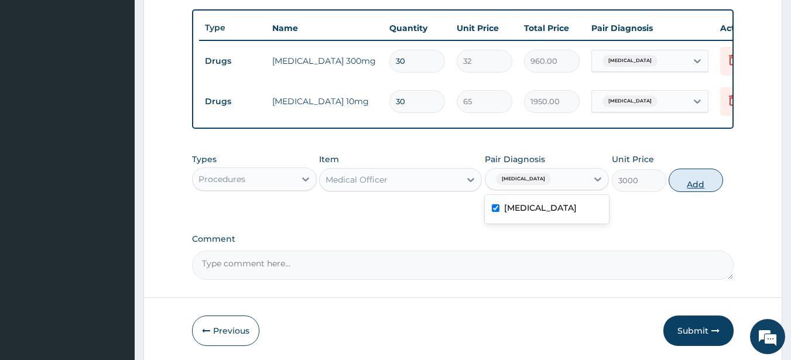
click at [678, 189] on button "Add" at bounding box center [696, 180] width 54 height 23
type input "0"
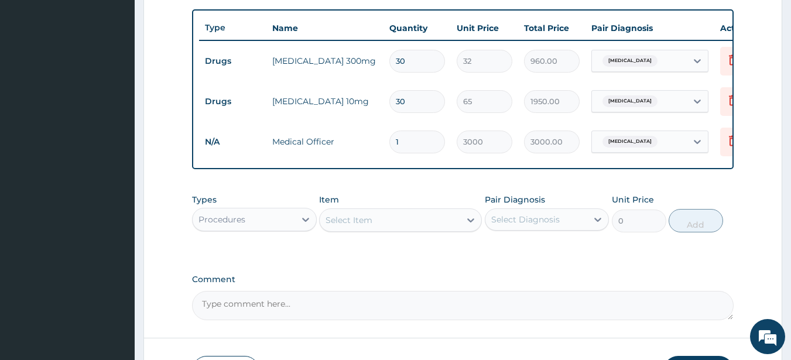
scroll to position [518, 0]
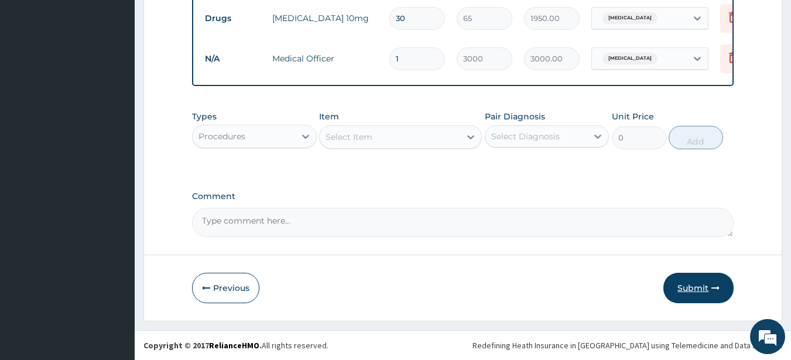
click at [687, 283] on button "Submit" at bounding box center [699, 288] width 70 height 30
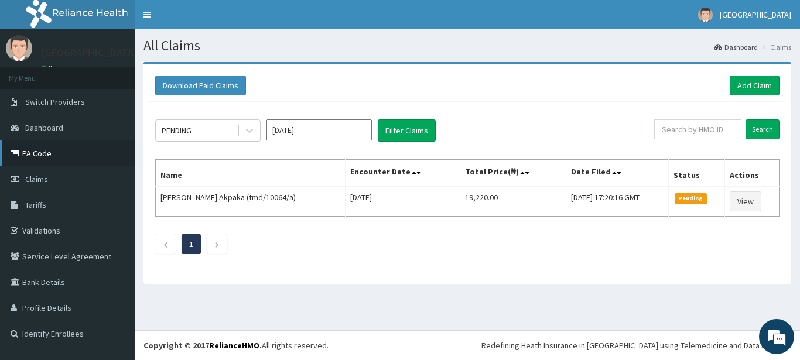
click at [53, 152] on link "PA Code" at bounding box center [67, 154] width 135 height 26
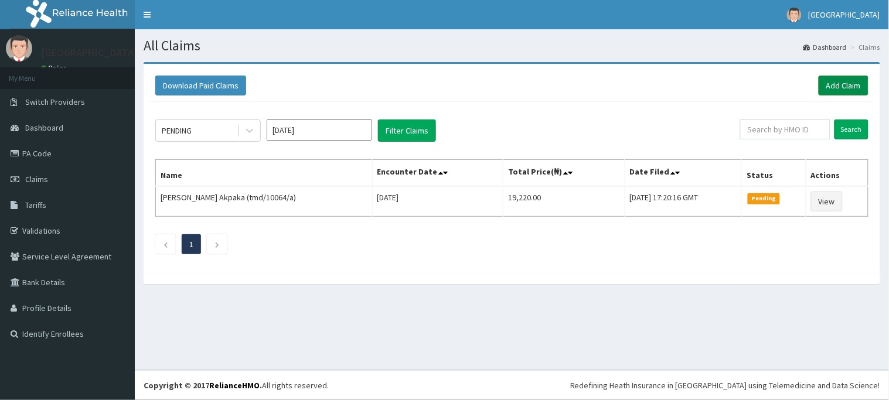
click at [840, 83] on link "Add Claim" at bounding box center [843, 86] width 50 height 20
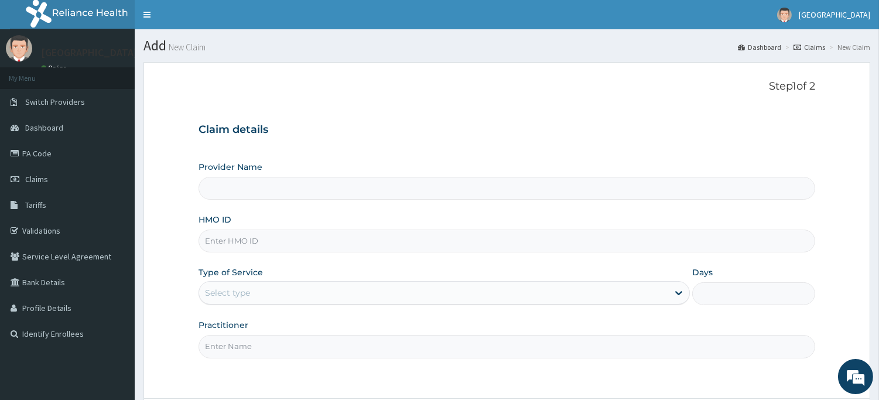
type input "[GEOGRAPHIC_DATA]"
click at [298, 244] on input "HMO ID" at bounding box center [507, 241] width 617 height 23
type input "ENP/11480/A"
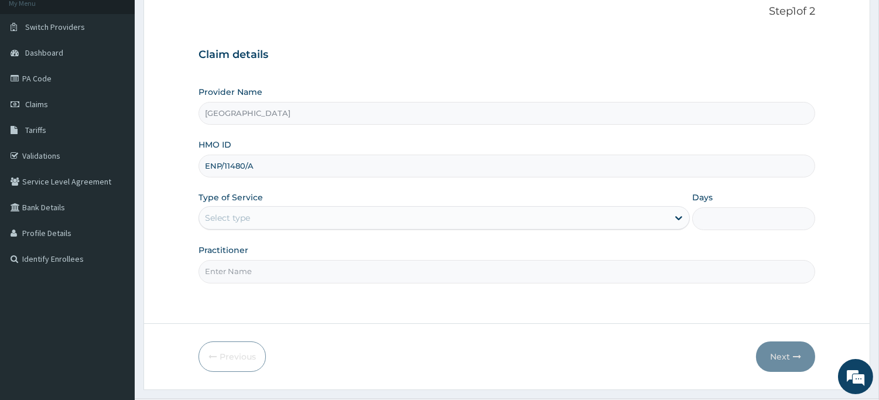
scroll to position [97, 0]
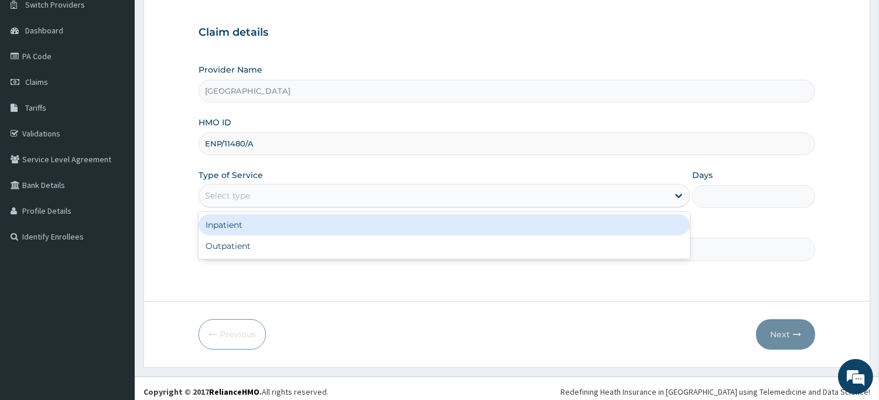
click at [401, 198] on div "Select type" at bounding box center [433, 195] width 469 height 19
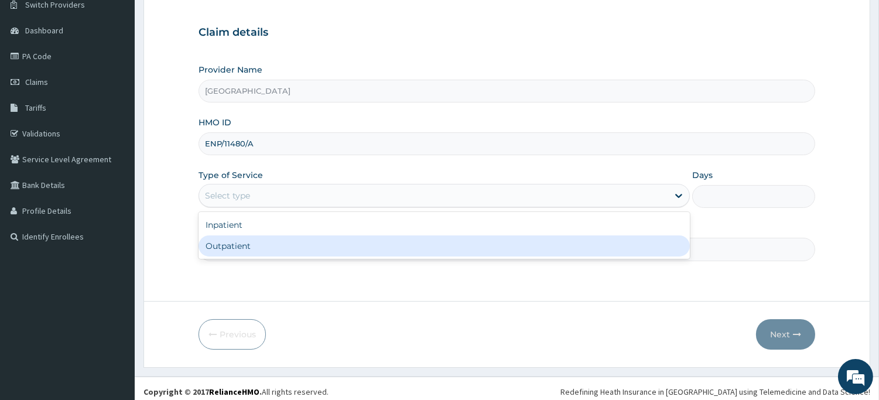
click at [366, 254] on div "Outpatient" at bounding box center [445, 246] width 492 height 21
type input "1"
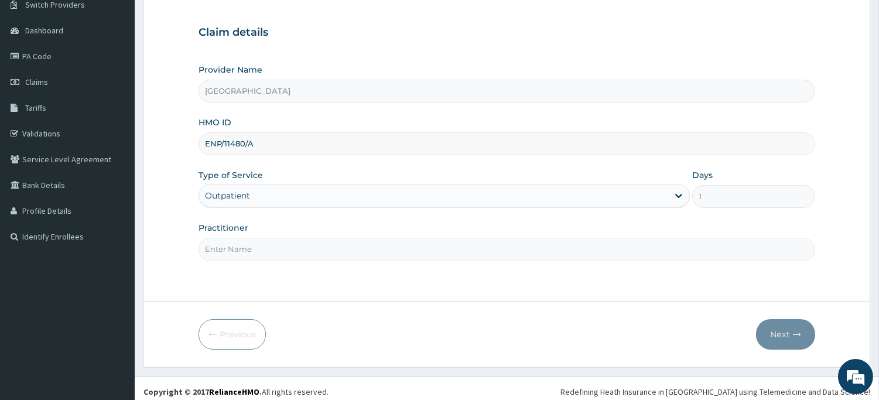
click at [513, 273] on div "Step 1 of 2 Claim details Provider Name Ago Medical Centre HMO ID ENP/11480/A T…" at bounding box center [507, 133] width 617 height 300
click at [485, 253] on input "Practitioner" at bounding box center [507, 249] width 617 height 23
type input "dr seyi"
click at [776, 332] on button "Next" at bounding box center [785, 334] width 59 height 30
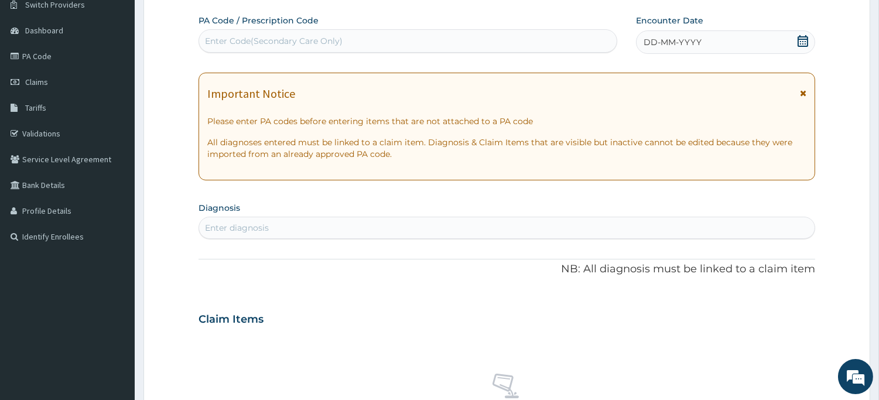
click at [565, 42] on div "Enter Code(Secondary Care Only)" at bounding box center [408, 41] width 418 height 19
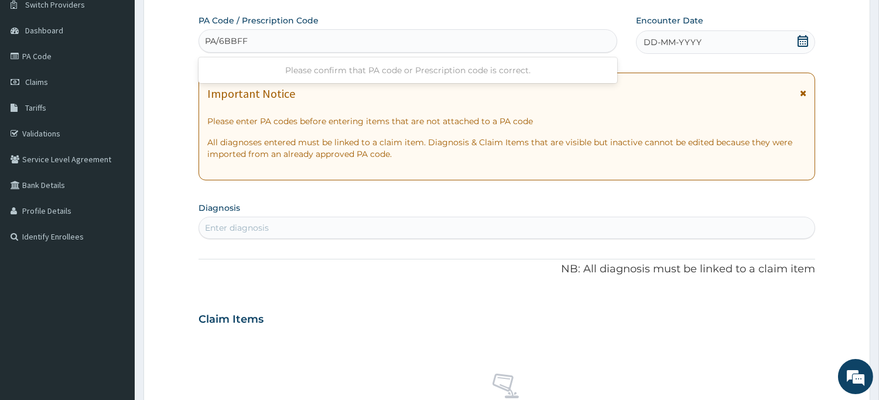
type input "PA/6BBFF8"
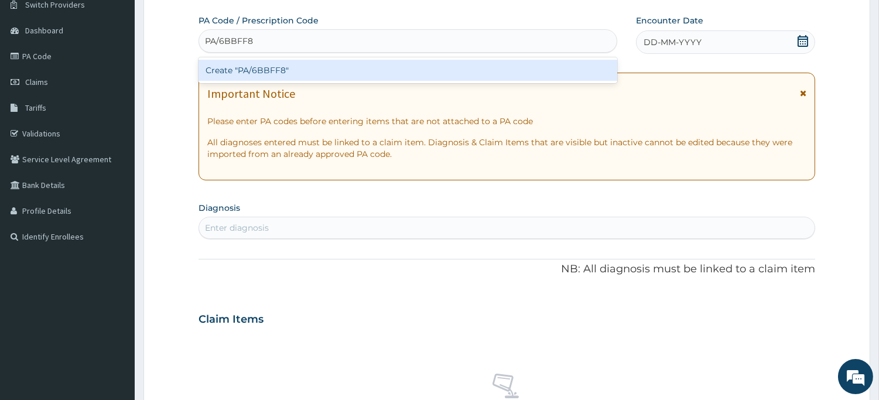
click at [533, 64] on div "Create "PA/6BBFF8"" at bounding box center [408, 70] width 419 height 21
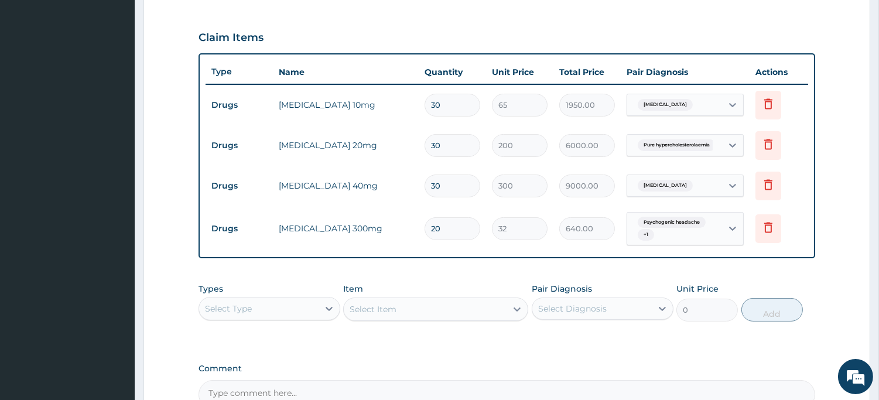
scroll to position [403, 0]
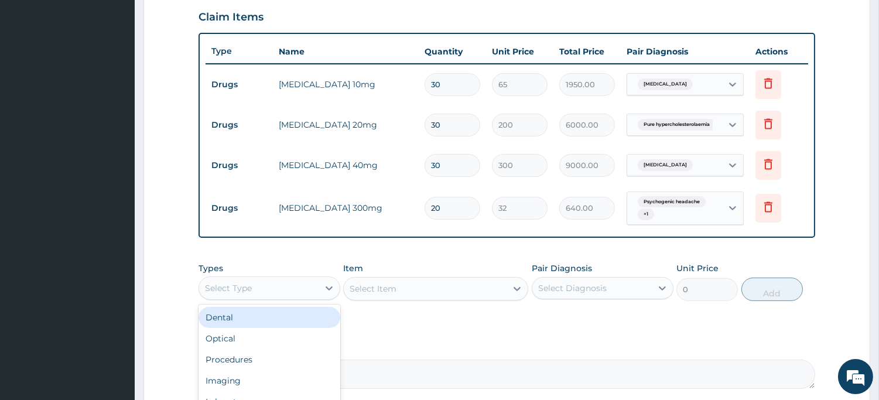
click at [294, 285] on div "Select Type" at bounding box center [259, 288] width 120 height 19
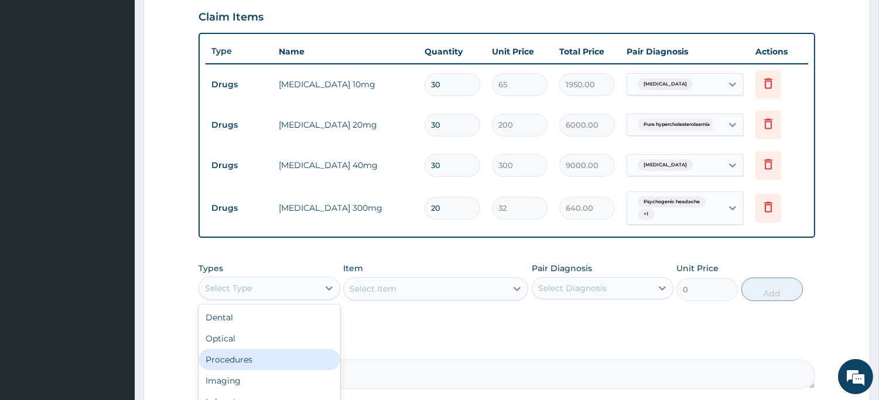
click at [250, 357] on div "Procedures" at bounding box center [270, 359] width 142 height 21
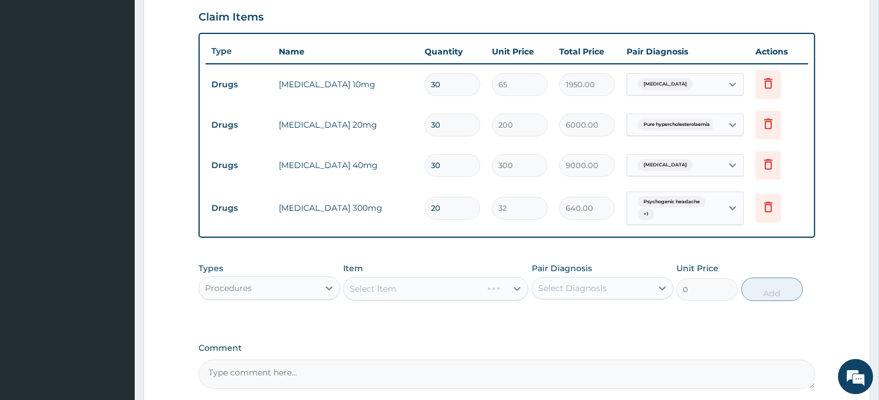
click at [394, 291] on div "Select Item" at bounding box center [435, 288] width 185 height 23
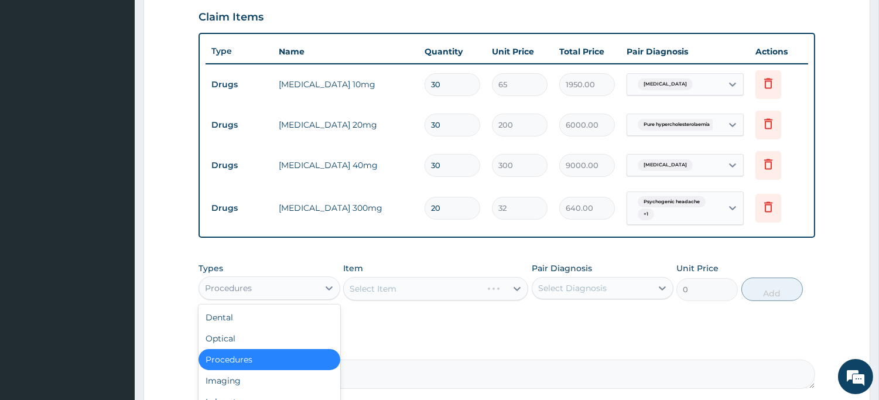
click at [294, 291] on div "Procedures" at bounding box center [259, 288] width 120 height 19
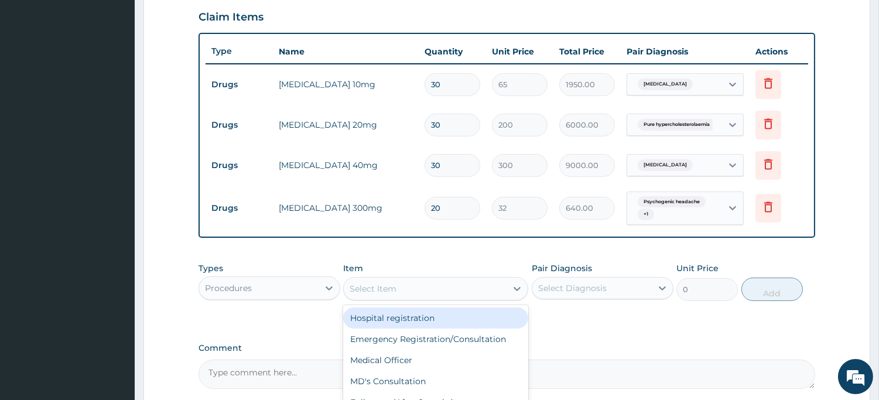
click at [431, 281] on div "Select Item" at bounding box center [425, 288] width 163 height 19
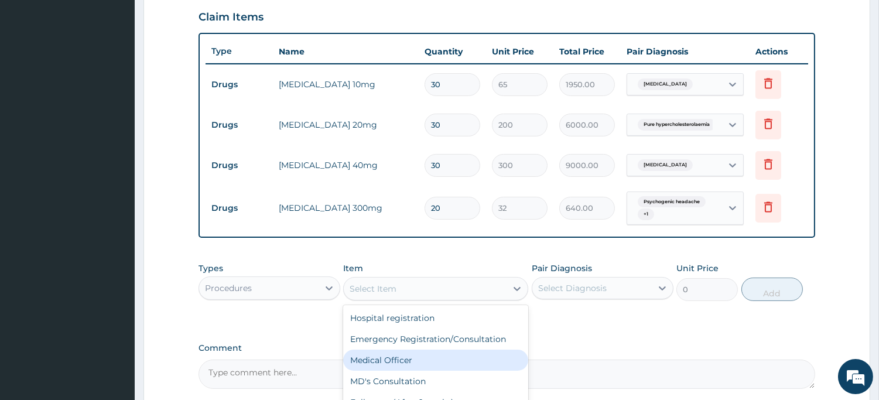
click at [425, 356] on div "Medical Officer" at bounding box center [435, 360] width 185 height 21
type input "3000"
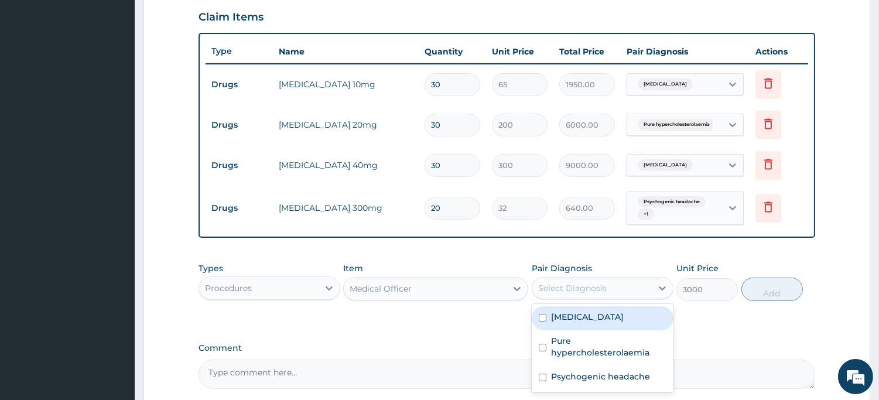
click at [601, 284] on div "Select Diagnosis" at bounding box center [572, 288] width 69 height 12
click at [605, 327] on div "Essential hypertension" at bounding box center [603, 318] width 142 height 24
checkbox input "true"
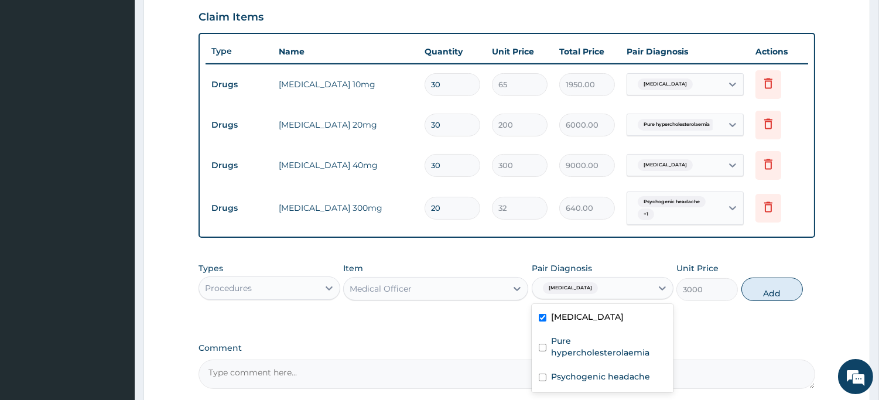
click at [768, 293] on button "Add" at bounding box center [773, 289] width 62 height 23
type input "0"
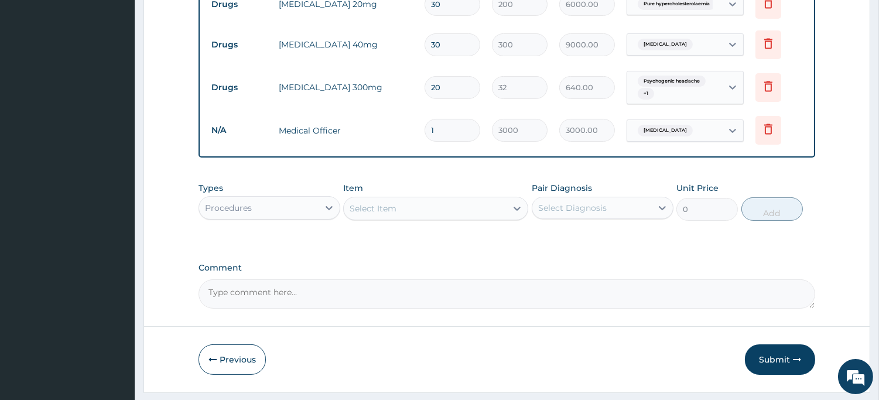
scroll to position [555, 0]
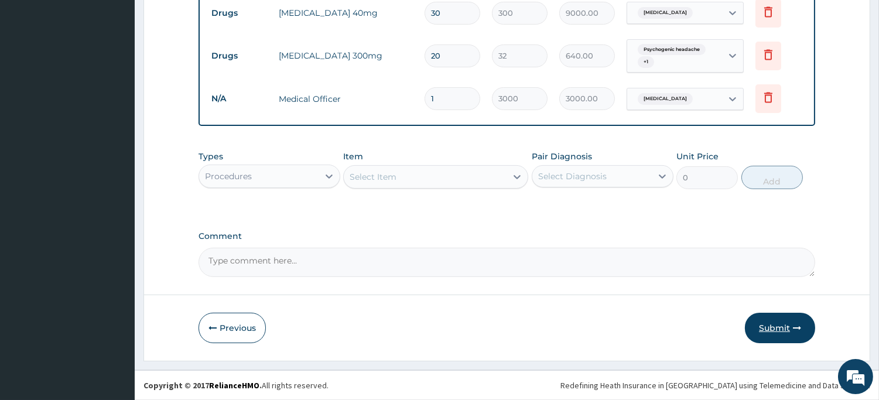
click at [776, 324] on button "Submit" at bounding box center [780, 328] width 70 height 30
